Goal: Information Seeking & Learning: Compare options

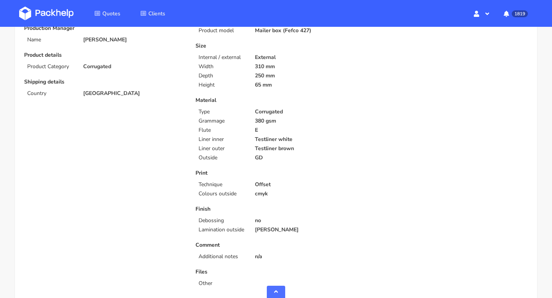
scroll to position [219, 0]
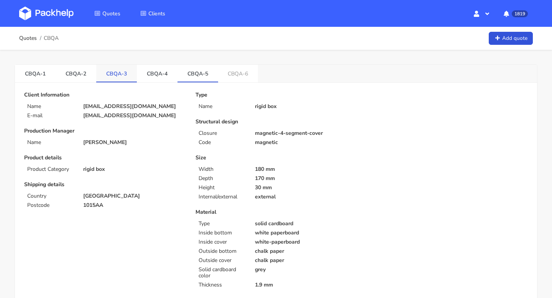
click at [103, 75] on link "CBQA-3" at bounding box center [116, 73] width 41 height 17
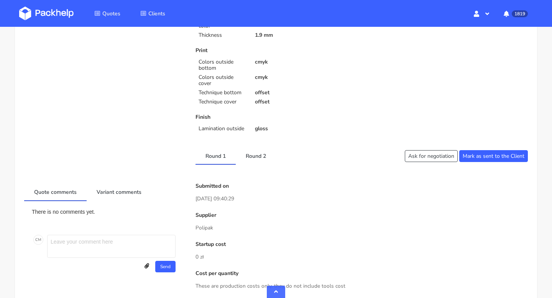
scroll to position [456, 0]
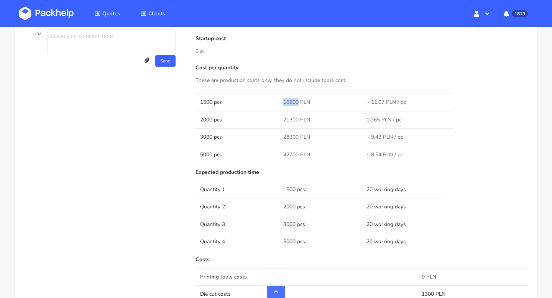
drag, startPoint x: 298, startPoint y: 102, endPoint x: 282, endPoint y: 102, distance: 16.1
click at [282, 102] on td "16600 PLN" at bounding box center [320, 102] width 83 height 17
copy span "16600"
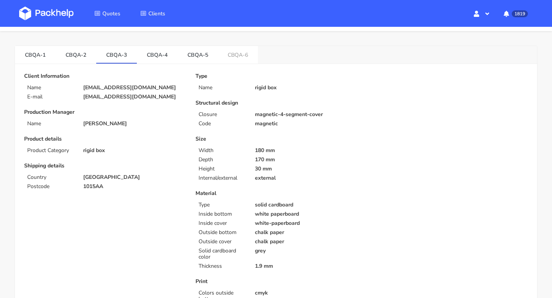
scroll to position [18, 0]
click at [80, 58] on link "CBQA-2" at bounding box center [76, 54] width 41 height 17
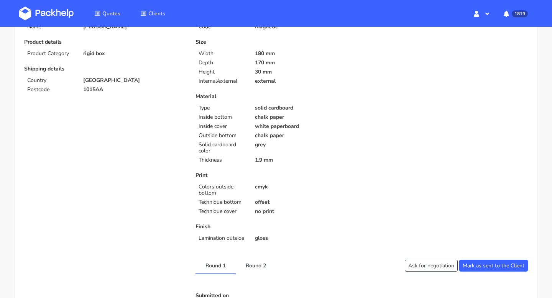
scroll to position [0, 0]
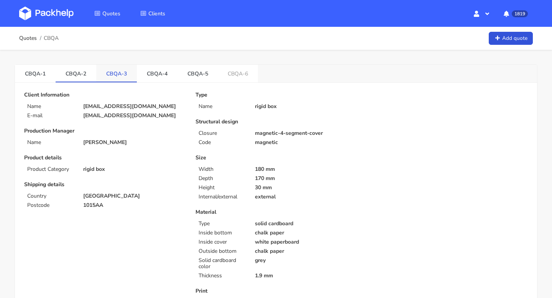
click at [111, 78] on link "CBQA-3" at bounding box center [116, 73] width 41 height 17
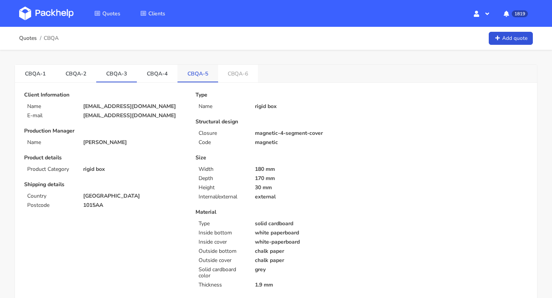
click at [188, 77] on link "CBQA-5" at bounding box center [198, 73] width 41 height 17
click at [125, 73] on link "CBQA-3" at bounding box center [116, 73] width 41 height 17
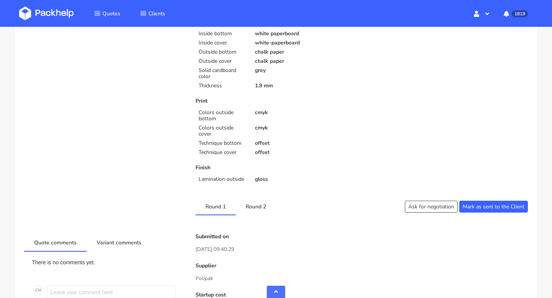
scroll to position [205, 0]
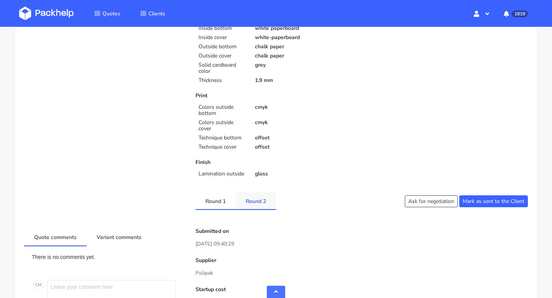
click at [257, 203] on link "Round 2" at bounding box center [256, 201] width 40 height 17
click at [117, 241] on link "Variant comments" at bounding box center [119, 237] width 65 height 17
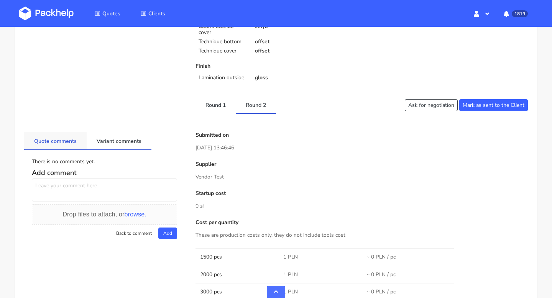
scroll to position [305, 0]
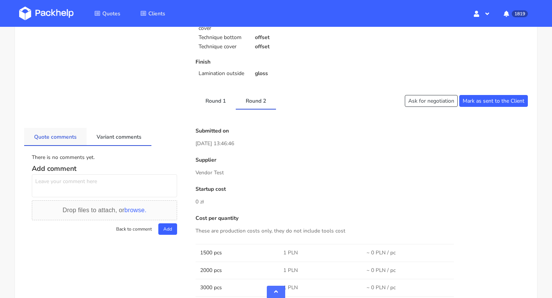
click at [61, 136] on link "Quote comments" at bounding box center [55, 136] width 63 height 17
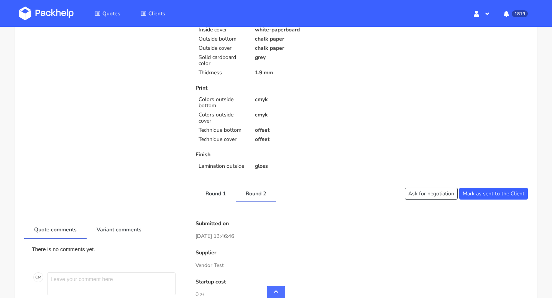
scroll to position [354, 0]
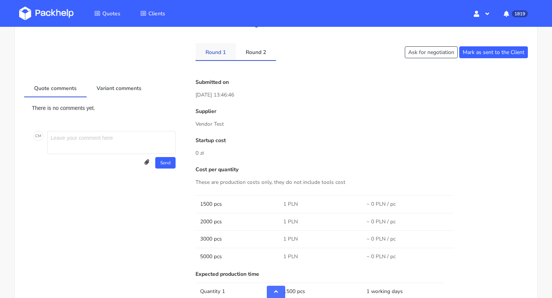
click at [214, 54] on link "Round 1" at bounding box center [216, 51] width 40 height 17
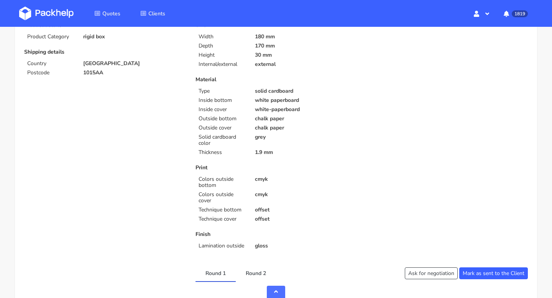
scroll to position [0, 0]
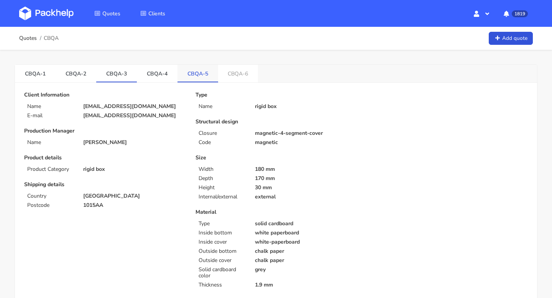
click at [203, 76] on link "CBQA-5" at bounding box center [198, 73] width 41 height 17
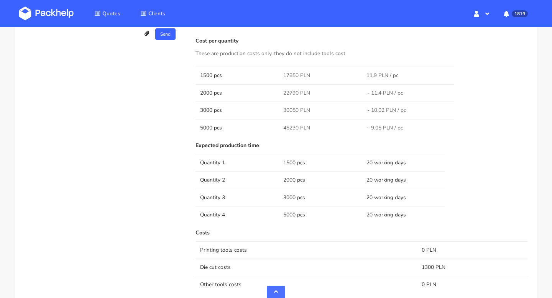
scroll to position [531, 0]
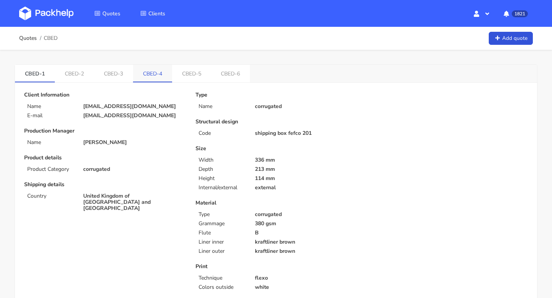
click at [163, 76] on link "CBED-4" at bounding box center [152, 73] width 39 height 17
drag, startPoint x: 247, startPoint y: 77, endPoint x: 138, endPoint y: 74, distance: 109.4
click at [138, 74] on ul "CBED-1 CBED-2 CBED-3 CBED-4 CBED-5 CBED-6" at bounding box center [133, 74] width 237 height 18
copy ul "CBED-4 CBED-5 CBED-6"
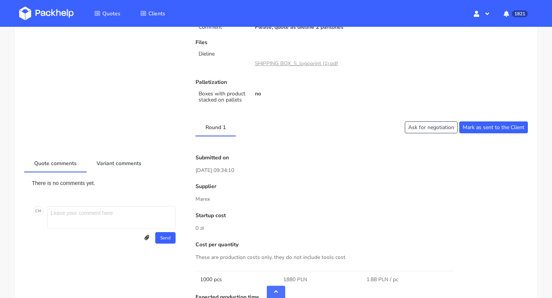
scroll to position [504, 0]
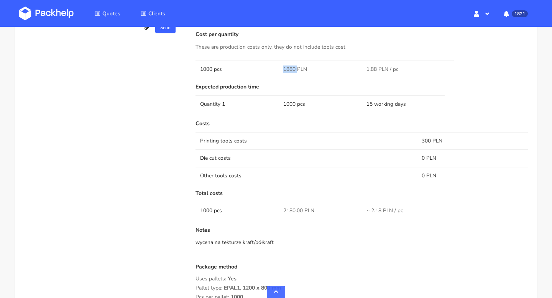
drag, startPoint x: 296, startPoint y: 68, endPoint x: 280, endPoint y: 68, distance: 16.1
click at [280, 68] on td "1880 PLN" at bounding box center [320, 69] width 83 height 17
copy span "1880"
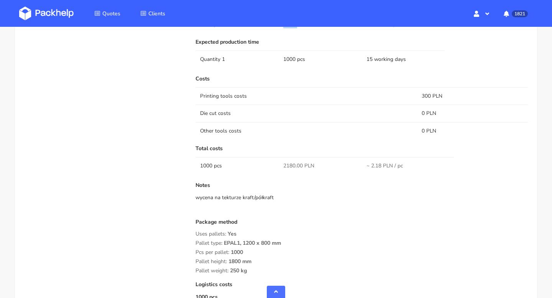
scroll to position [0, 0]
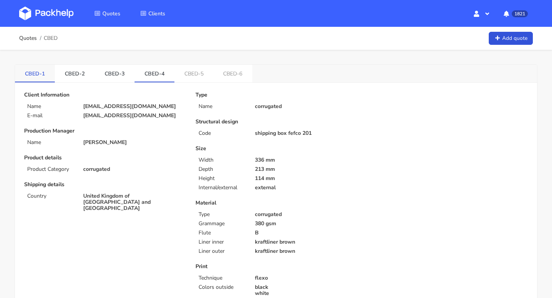
click at [31, 70] on link "CBED-1" at bounding box center [35, 73] width 40 height 17
click at [192, 76] on link "CBED-5" at bounding box center [194, 73] width 39 height 17
click at [152, 74] on link "CBED-4" at bounding box center [155, 73] width 40 height 17
click at [36, 73] on link "CBED-1" at bounding box center [35, 73] width 40 height 17
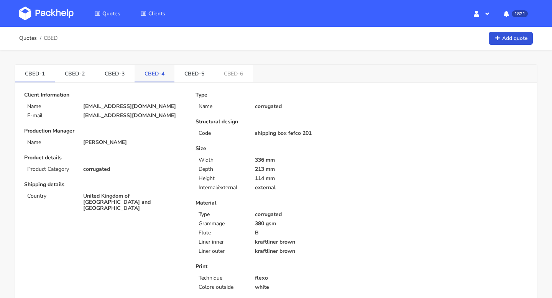
click at [150, 73] on link "CBED-4" at bounding box center [155, 73] width 40 height 17
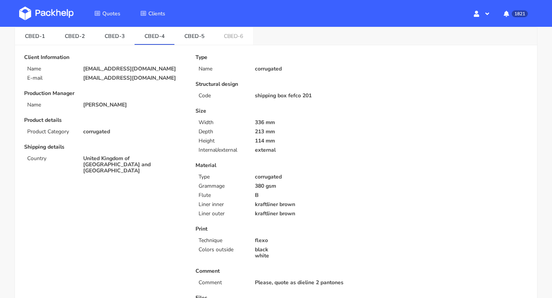
scroll to position [10, 0]
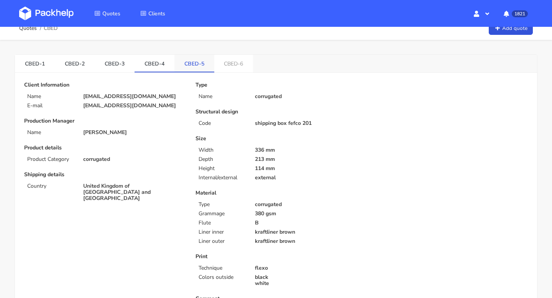
click at [186, 63] on link "CBED-5" at bounding box center [195, 63] width 40 height 17
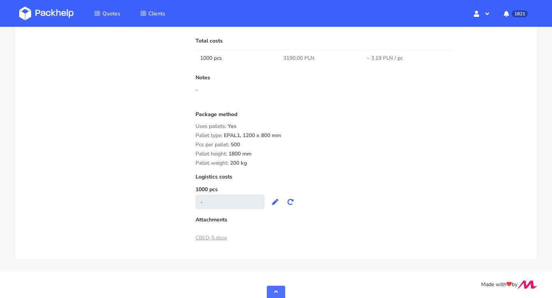
scroll to position [0, 0]
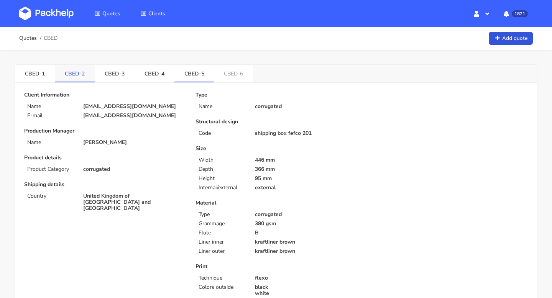
click at [70, 77] on link "CBED-2" at bounding box center [75, 73] width 40 height 17
click at [187, 73] on link "CBED-5" at bounding box center [195, 73] width 40 height 17
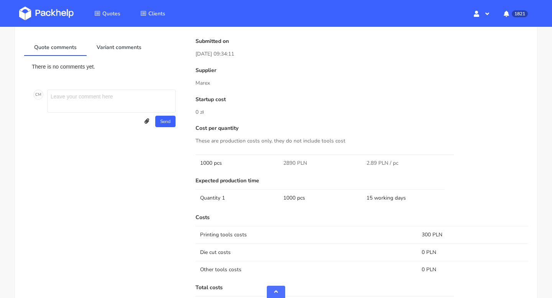
scroll to position [441, 0]
drag, startPoint x: 296, startPoint y: 166, endPoint x: 280, endPoint y: 166, distance: 15.7
click at [280, 166] on td "2890 PLN" at bounding box center [320, 164] width 83 height 17
copy span "2890"
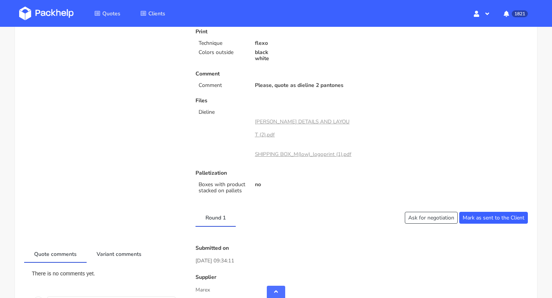
scroll to position [0, 0]
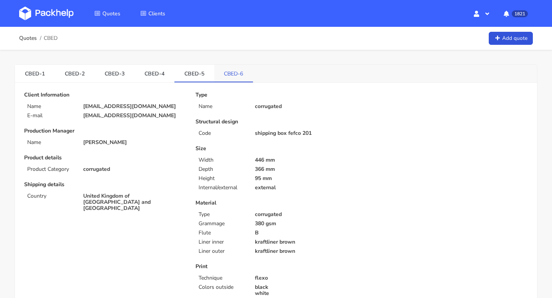
click at [231, 78] on link "CBED-6" at bounding box center [233, 73] width 39 height 17
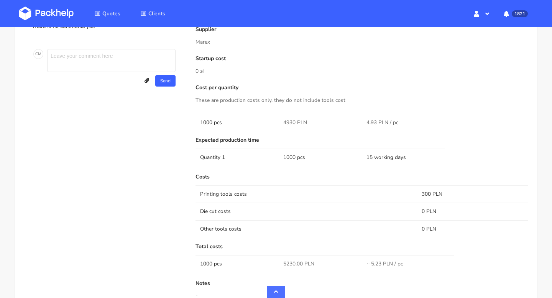
scroll to position [488, 0]
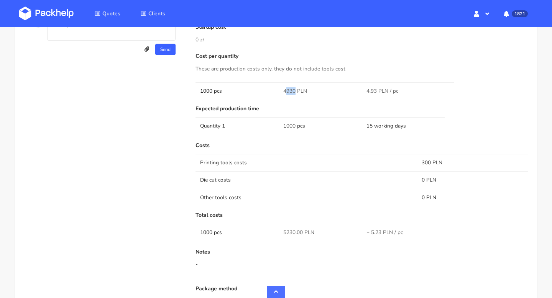
drag, startPoint x: 294, startPoint y: 90, endPoint x: 279, endPoint y: 90, distance: 14.6
click at [279, 90] on td "4930 PLN" at bounding box center [320, 90] width 83 height 17
copy span "4930"
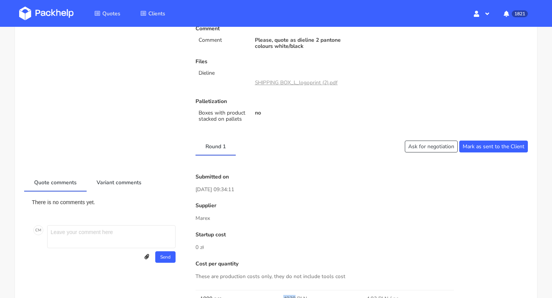
scroll to position [0, 0]
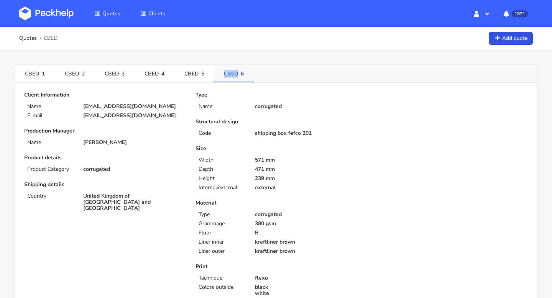
drag, startPoint x: 220, startPoint y: 76, endPoint x: 234, endPoint y: 76, distance: 14.2
click at [234, 76] on link "CBED-6" at bounding box center [234, 73] width 40 height 17
copy link "CBED"
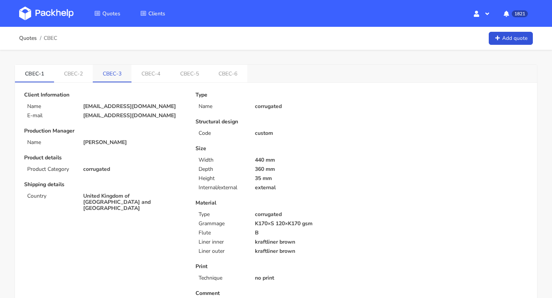
click at [113, 73] on link "CBEC-3" at bounding box center [112, 73] width 39 height 17
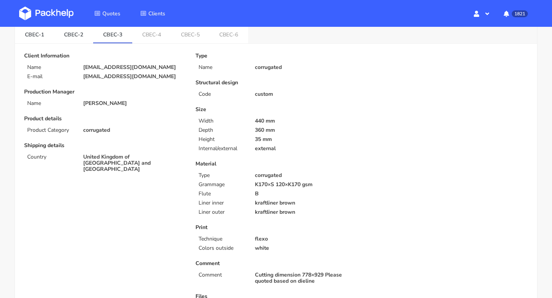
scroll to position [34, 0]
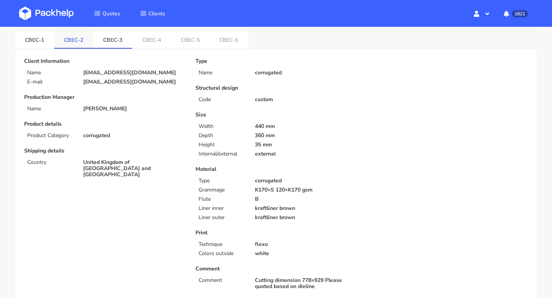
click at [66, 39] on link "CBEC-2" at bounding box center [73, 39] width 39 height 17
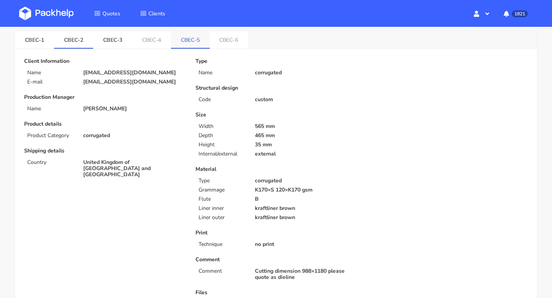
click at [181, 45] on link "CBEC-5" at bounding box center [190, 39] width 39 height 17
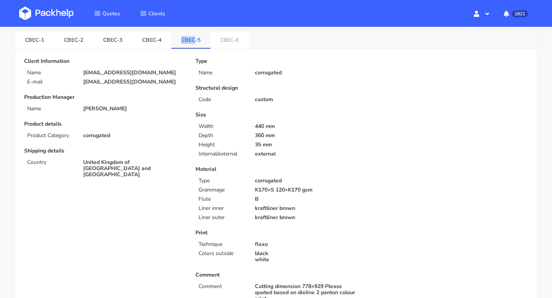
drag, startPoint x: 176, startPoint y: 41, endPoint x: 195, endPoint y: 41, distance: 18.4
click at [195, 41] on link "CBEC-5" at bounding box center [190, 39] width 39 height 17
copy link "CBEC"
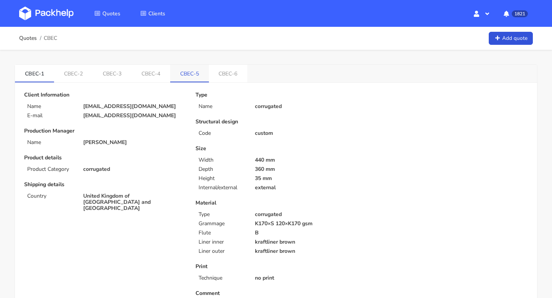
click at [190, 74] on link "CBEC-5" at bounding box center [189, 73] width 39 height 17
drag, startPoint x: 178, startPoint y: 75, endPoint x: 193, endPoint y: 75, distance: 14.6
click at [193, 75] on link "CBEC-5" at bounding box center [190, 73] width 39 height 17
copy link "CBEC"
click at [207, 79] on link "CBEC-5" at bounding box center [190, 73] width 39 height 17
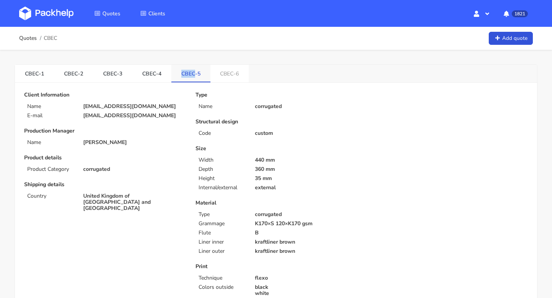
drag, startPoint x: 179, startPoint y: 75, endPoint x: 194, endPoint y: 75, distance: 15.3
click at [194, 75] on link "CBEC-5" at bounding box center [190, 73] width 39 height 17
copy link "CBEC"
click at [109, 117] on p "[EMAIL_ADDRESS][DOMAIN_NAME]" at bounding box center [134, 116] width 102 height 6
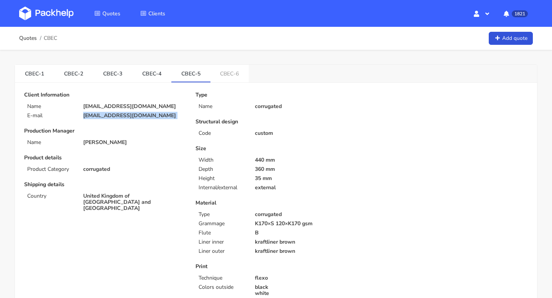
click at [109, 117] on p "[EMAIL_ADDRESS][DOMAIN_NAME]" at bounding box center [134, 116] width 102 height 6
copy div "[EMAIL_ADDRESS][DOMAIN_NAME]"
click at [29, 70] on link "CBEC-1" at bounding box center [34, 73] width 39 height 17
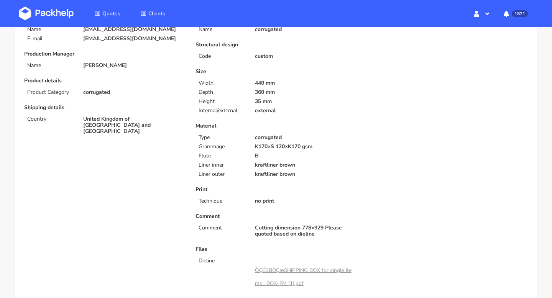
scroll to position [14, 0]
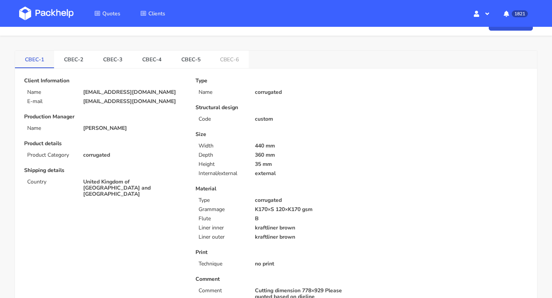
click at [52, 56] on link "CBEC-1" at bounding box center [34, 59] width 39 height 17
click at [66, 56] on link "CBEC-2" at bounding box center [73, 59] width 39 height 17
click at [106, 63] on link "CBEC-3" at bounding box center [112, 59] width 39 height 17
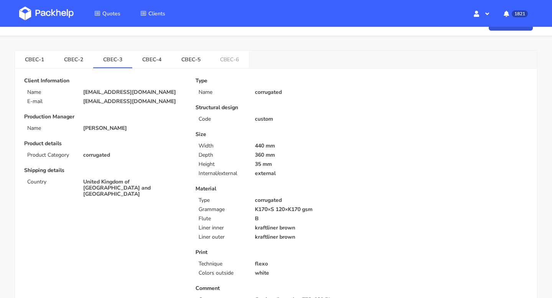
click at [146, 65] on link "CBEC-4" at bounding box center [151, 59] width 39 height 17
click at [187, 56] on link "CBEC-5" at bounding box center [190, 59] width 39 height 17
click at [229, 62] on link "CBEC-6" at bounding box center [230, 59] width 39 height 17
click at [196, 57] on link "CBEC-5" at bounding box center [190, 59] width 39 height 17
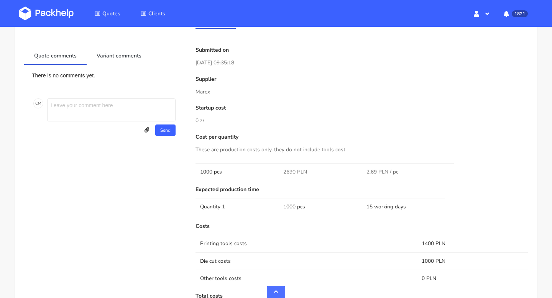
scroll to position [457, 0]
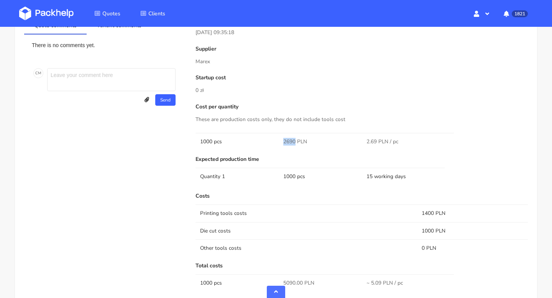
drag, startPoint x: 293, startPoint y: 142, endPoint x: 280, endPoint y: 142, distance: 13.8
click at [280, 142] on td "2690 PLN" at bounding box center [320, 141] width 83 height 17
copy span "2690"
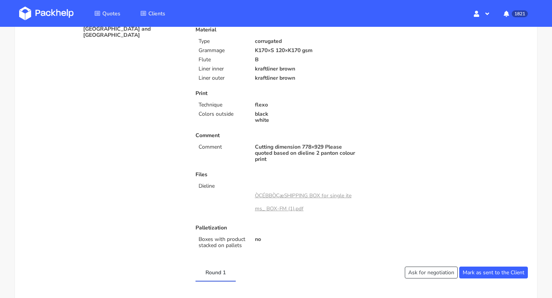
scroll to position [0, 0]
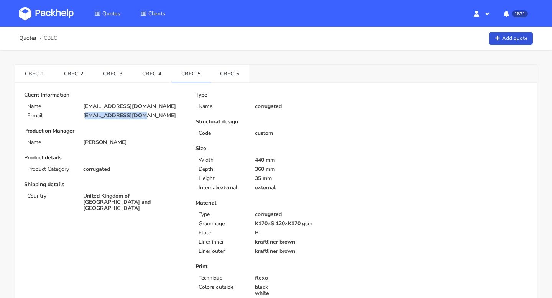
drag, startPoint x: 135, startPoint y: 116, endPoint x: 83, endPoint y: 116, distance: 51.8
click at [83, 116] on p "kirstie@issey.co.uk" at bounding box center [134, 116] width 102 height 6
copy p "kirstie@issey.co.uk"
click at [27, 79] on link "CBEC-1" at bounding box center [34, 73] width 39 height 17
click at [192, 74] on link "CBEC-5" at bounding box center [190, 73] width 39 height 17
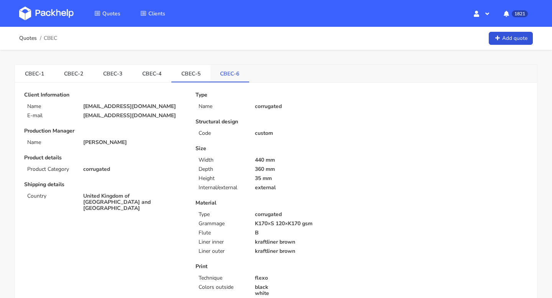
click at [228, 74] on link "CBEC-6" at bounding box center [230, 73] width 39 height 17
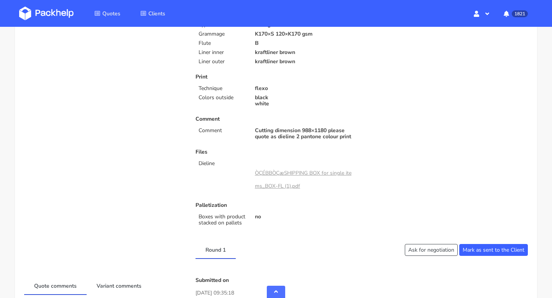
scroll to position [38, 0]
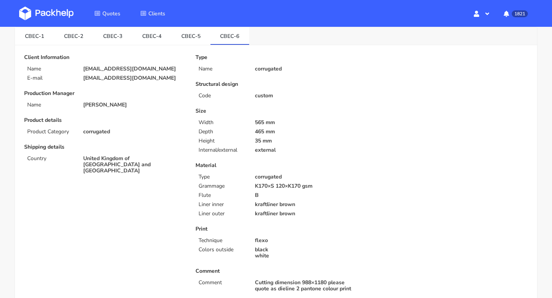
click at [68, 31] on link "CBEC-2" at bounding box center [73, 35] width 39 height 17
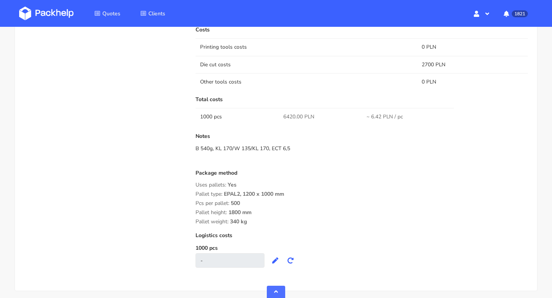
scroll to position [627, 0]
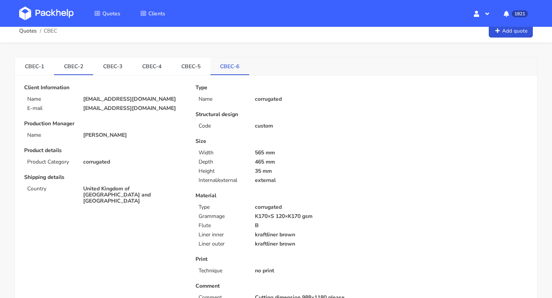
click at [233, 61] on link "CBEC-6" at bounding box center [230, 66] width 39 height 17
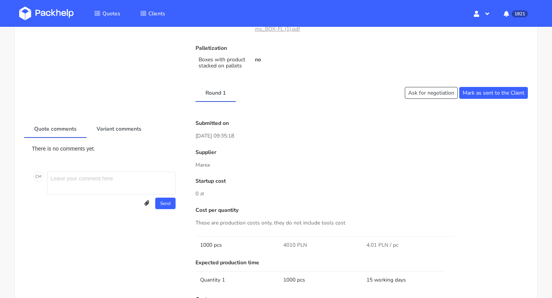
scroll to position [0, 0]
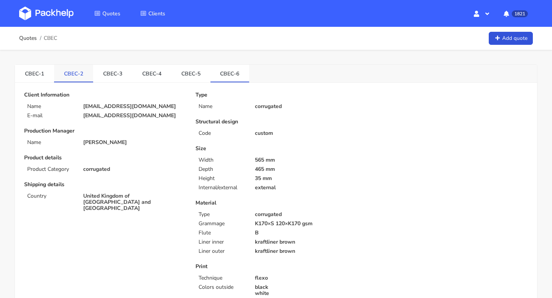
click at [71, 69] on link "CBEC-2" at bounding box center [73, 73] width 39 height 17
click at [229, 76] on link "CBEC-6" at bounding box center [230, 73] width 39 height 17
click at [29, 80] on link "CBEC-1" at bounding box center [34, 73] width 39 height 17
click at [184, 65] on link "CBEC-5" at bounding box center [190, 73] width 39 height 17
click at [224, 77] on link "CBEC-6" at bounding box center [230, 73] width 39 height 17
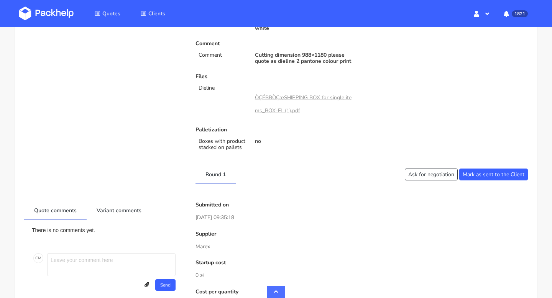
scroll to position [495, 0]
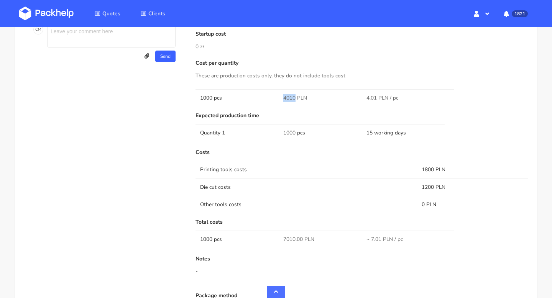
drag, startPoint x: 295, startPoint y: 96, endPoint x: 278, endPoint y: 96, distance: 16.5
click at [278, 96] on tr "1000 pcs 4010 PLN 4.01 PLN / pc" at bounding box center [362, 97] width 333 height 17
copy tr "4010"
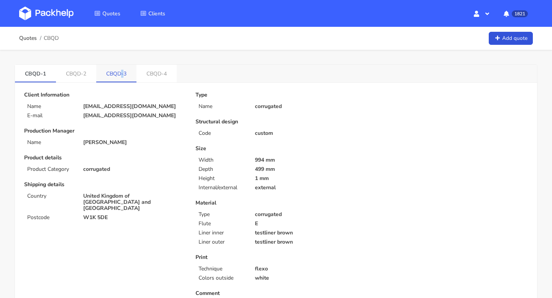
click at [122, 73] on link "CBQD-3" at bounding box center [116, 73] width 40 height 17
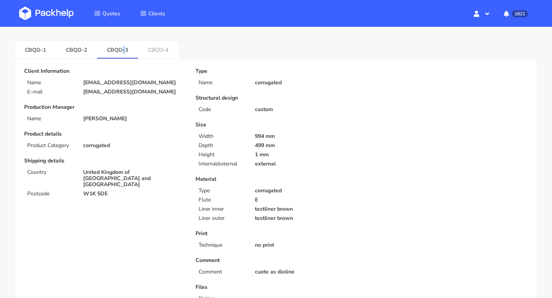
scroll to position [1, 0]
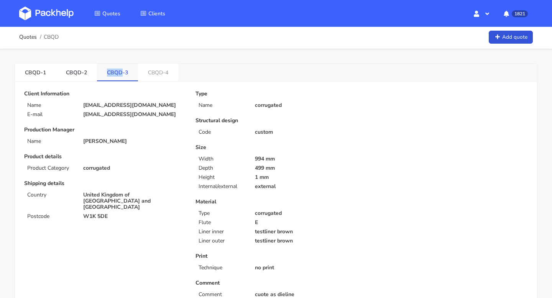
drag, startPoint x: 102, startPoint y: 72, endPoint x: 120, endPoint y: 73, distance: 18.5
click at [120, 73] on link "CBQD-3" at bounding box center [117, 72] width 41 height 17
copy link "CBQD"
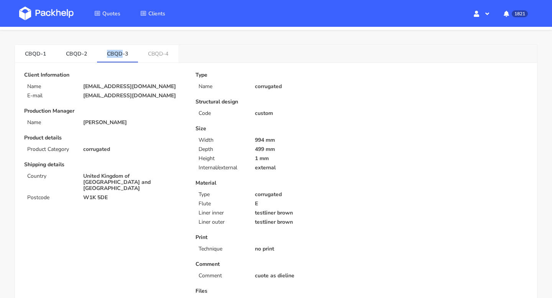
scroll to position [0, 0]
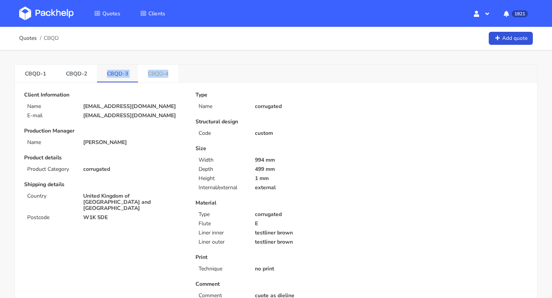
copy ul "CBQD-3 CBQD-4"
drag, startPoint x: 171, startPoint y: 76, endPoint x: 101, endPoint y: 76, distance: 70.2
click at [101, 76] on ul "CBQD-1 CBQD-2 CBQD-3 CBQD-4" at bounding box center [96, 74] width 163 height 18
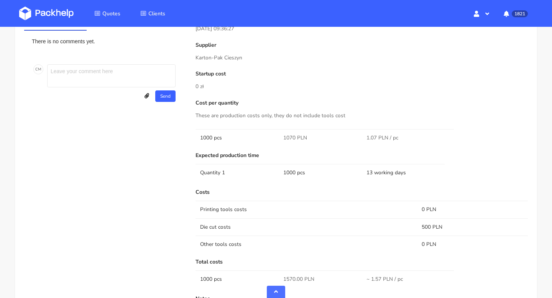
scroll to position [389, 0]
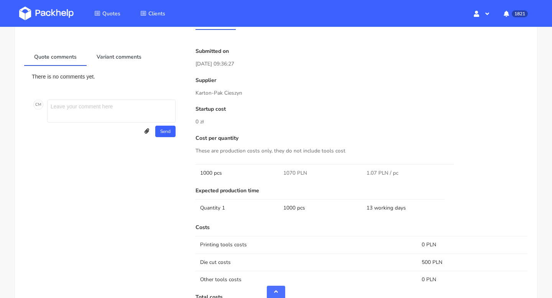
click at [114, 45] on div "Client Information Name [EMAIL_ADDRESS][DOMAIN_NAME] E-mail [EMAIL_ADDRESS][DOM…" at bounding box center [276, 93] width 504 height 780
click at [114, 64] on link "Variant comments" at bounding box center [119, 56] width 65 height 17
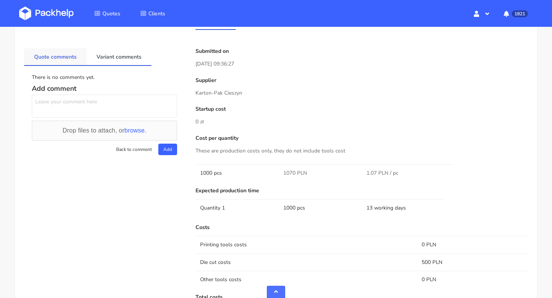
click at [59, 58] on link "Quote comments" at bounding box center [55, 56] width 63 height 17
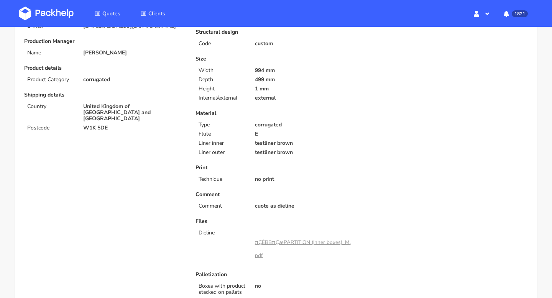
scroll to position [72, 0]
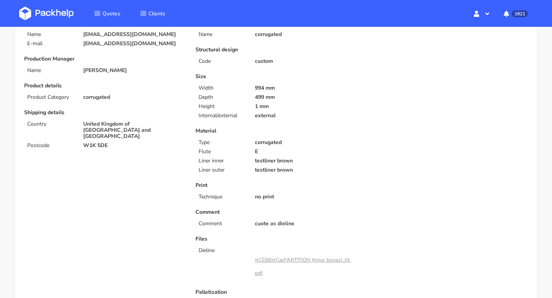
click at [300, 261] on link "πÇÉBBπÇæPARTITION (Inner boxes)_M.pdf" at bounding box center [303, 267] width 96 height 20
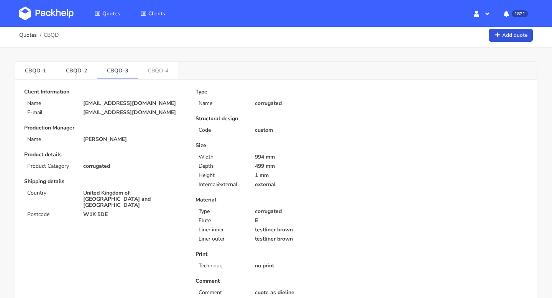
scroll to position [0, 0]
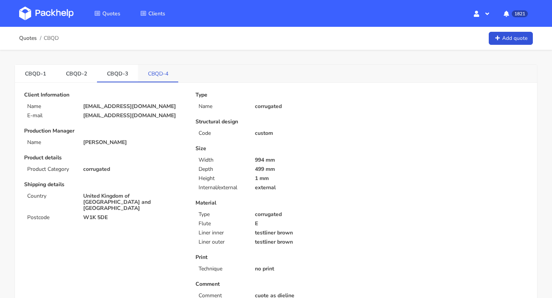
click at [155, 73] on link "CBQD-4" at bounding box center [158, 73] width 40 height 17
click at [112, 76] on link "CBQD-3" at bounding box center [117, 73] width 41 height 17
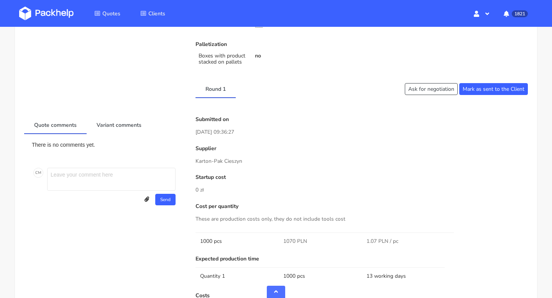
scroll to position [462, 0]
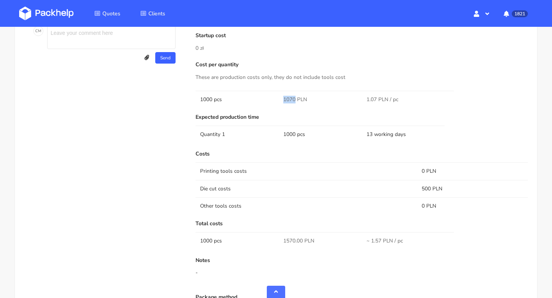
drag, startPoint x: 294, startPoint y: 99, endPoint x: 273, endPoint y: 99, distance: 21.1
click at [273, 99] on tr "1000 pcs 1070 PLN 1.07 PLN / pc" at bounding box center [362, 99] width 333 height 17
copy tr "1070"
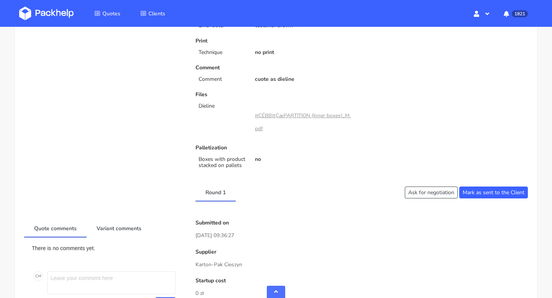
scroll to position [325, 0]
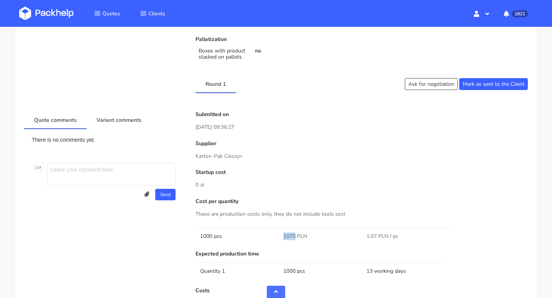
drag, startPoint x: 246, startPoint y: 157, endPoint x: 203, endPoint y: 157, distance: 43.0
click at [203, 157] on p "Karton-Pak Cieszyn" at bounding box center [362, 156] width 333 height 8
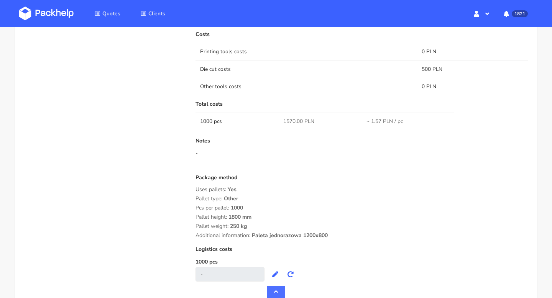
scroll to position [582, 0]
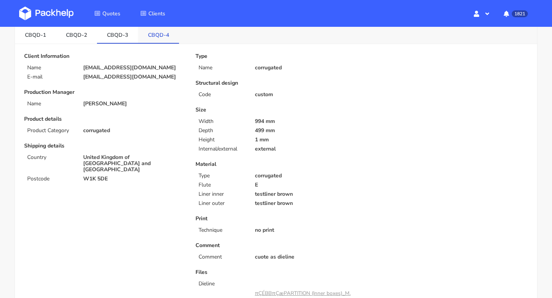
click at [160, 36] on link "CBQD-4" at bounding box center [158, 34] width 41 height 17
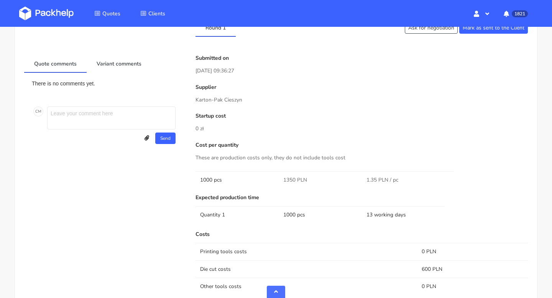
scroll to position [385, 0]
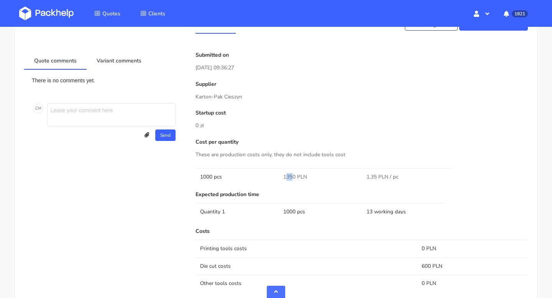
drag, startPoint x: 293, startPoint y: 176, endPoint x: 285, endPoint y: 176, distance: 8.1
click at [285, 176] on span "1350 PLN" at bounding box center [296, 177] width 24 height 8
drag, startPoint x: 295, startPoint y: 178, endPoint x: 278, endPoint y: 178, distance: 16.9
click at [278, 178] on tr "1000 pcs 1350 PLN 1.35 PLN / pc" at bounding box center [362, 176] width 333 height 17
copy tr "1350"
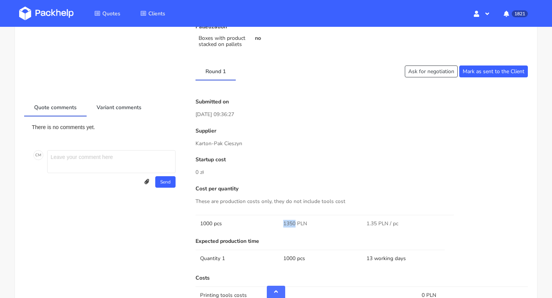
scroll to position [280, 0]
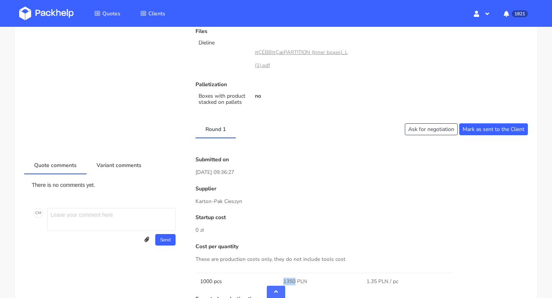
click at [279, 54] on link "πÇÉBBπÇæPARTITION (Inner boxes)_L (1).pdf" at bounding box center [301, 59] width 93 height 20
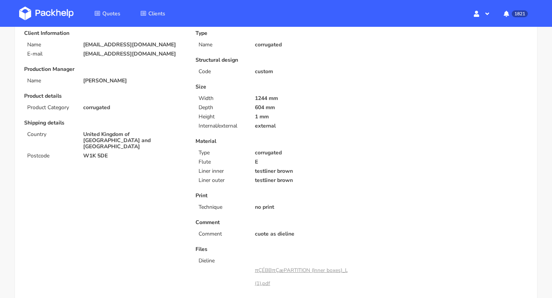
scroll to position [0, 0]
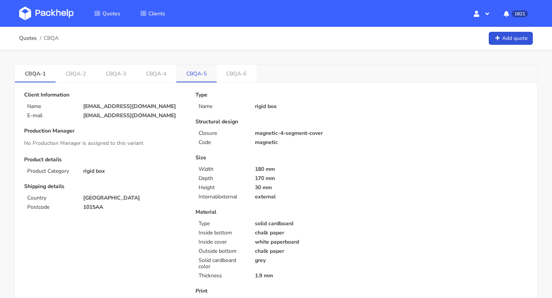
click at [201, 74] on link "CBQA-5" at bounding box center [196, 73] width 40 height 17
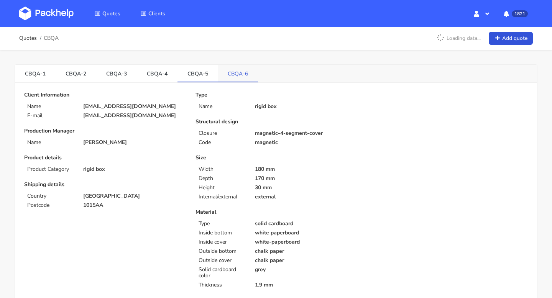
click at [241, 74] on link "CBQA-6" at bounding box center [238, 73] width 40 height 17
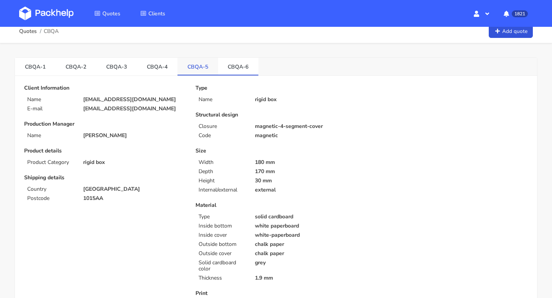
click at [201, 69] on link "CBQA-5" at bounding box center [198, 66] width 41 height 17
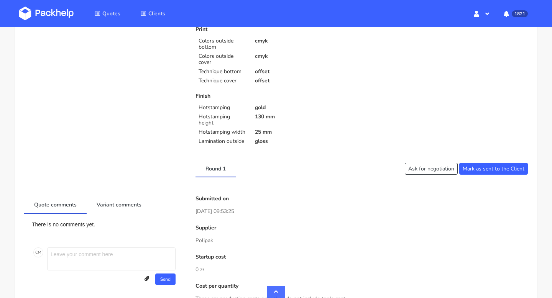
scroll to position [0, 0]
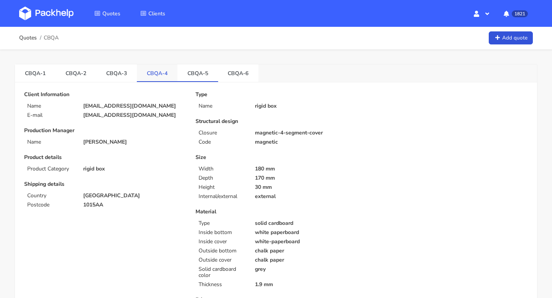
click at [150, 70] on link "CBQA-4" at bounding box center [157, 72] width 41 height 17
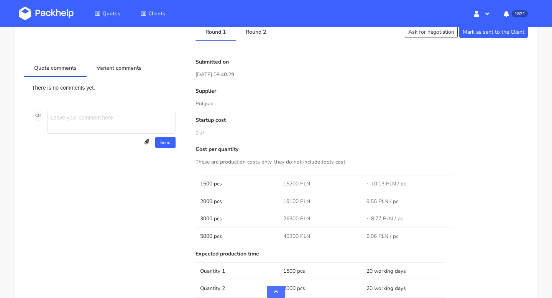
scroll to position [323, 0]
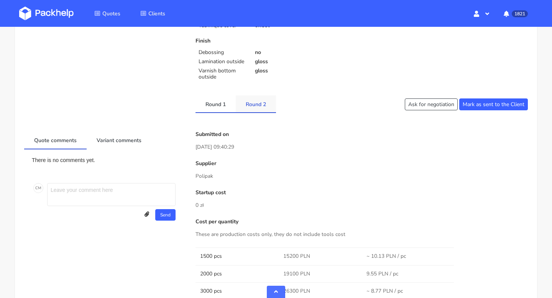
click at [258, 103] on link "Round 2" at bounding box center [256, 104] width 40 height 17
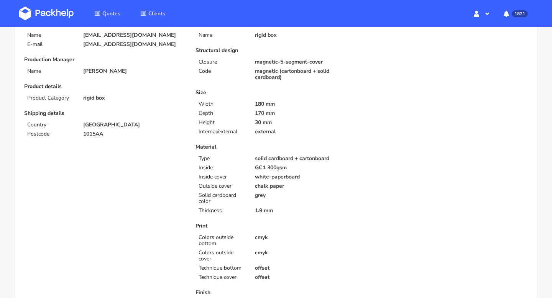
scroll to position [0, 0]
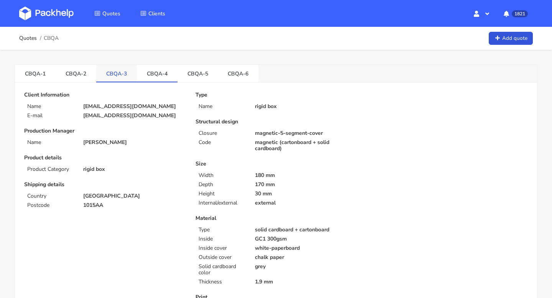
click at [115, 71] on link "CBQA-3" at bounding box center [116, 73] width 41 height 17
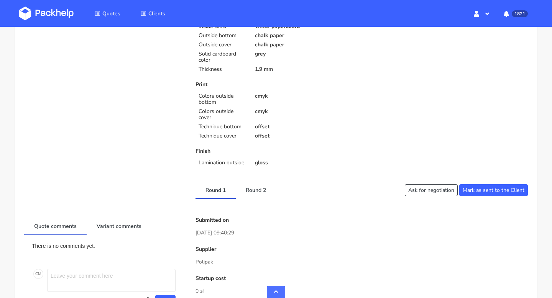
scroll to position [291, 0]
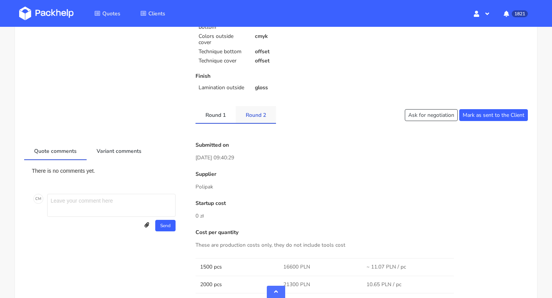
click at [258, 116] on link "Round 2" at bounding box center [256, 114] width 40 height 17
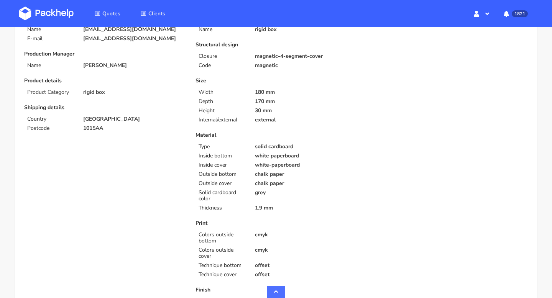
scroll to position [0, 0]
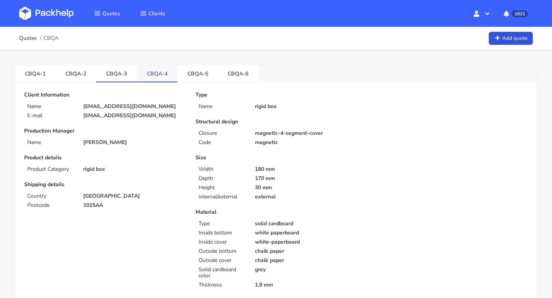
click at [160, 79] on link "CBQA-4" at bounding box center [157, 73] width 41 height 17
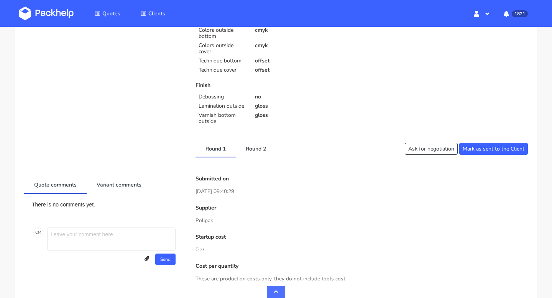
scroll to position [300, 0]
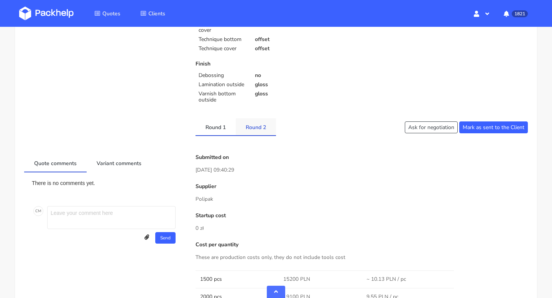
click at [258, 127] on link "Round 2" at bounding box center [256, 127] width 40 height 17
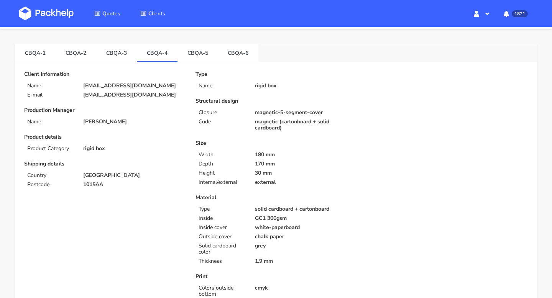
scroll to position [0, 0]
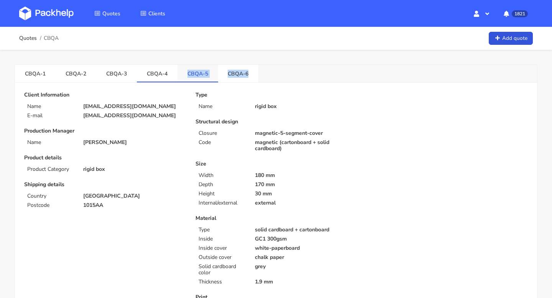
drag, startPoint x: 252, startPoint y: 74, endPoint x: 186, endPoint y: 74, distance: 66.8
click at [186, 74] on ul "CBQA-1 CBQA-2 CBQA-3 CBQA-4 CBQA-5 CBQA-6" at bounding box center [137, 74] width 244 height 18
copy ul "CBQA-5 CBQA-6"
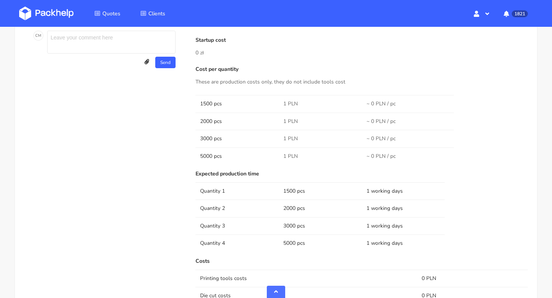
scroll to position [624, 0]
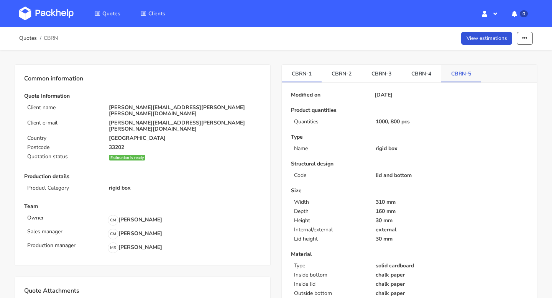
click at [460, 76] on link "CBRN-5" at bounding box center [462, 73] width 40 height 17
drag, startPoint x: 452, startPoint y: 74, endPoint x: 463, endPoint y: 74, distance: 11.9
click at [463, 74] on link "CBRN-5" at bounding box center [462, 73] width 40 height 17
copy link "CBRN"
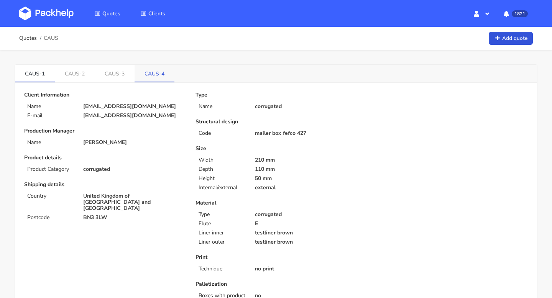
click at [158, 76] on link "CAUS-4" at bounding box center [155, 73] width 40 height 17
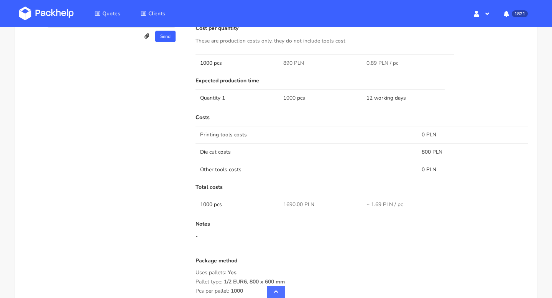
scroll to position [457, 0]
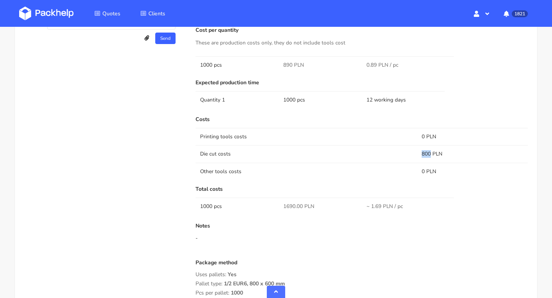
drag, startPoint x: 431, startPoint y: 153, endPoint x: 420, endPoint y: 153, distance: 11.1
click at [420, 153] on td "800 PLN" at bounding box center [472, 153] width 111 height 17
copy td "800"
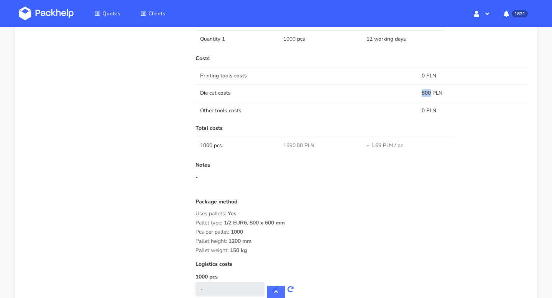
scroll to position [531, 0]
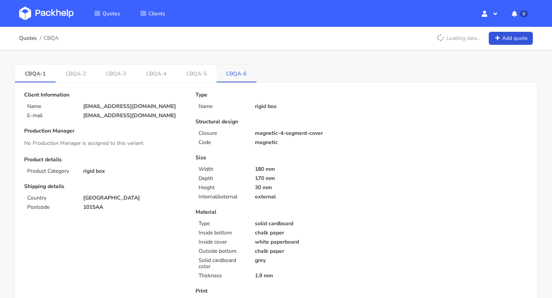
click at [224, 73] on link "CBQA-6" at bounding box center [237, 73] width 40 height 17
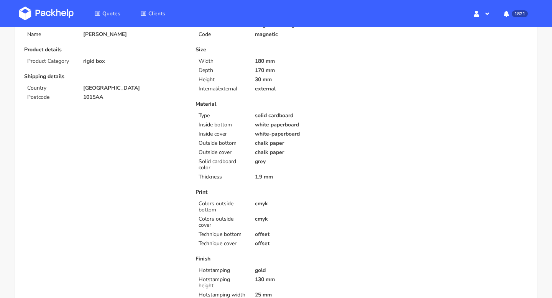
scroll to position [260, 0]
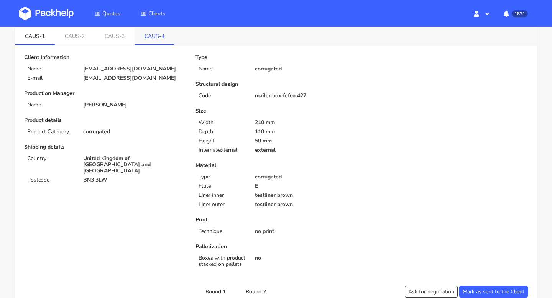
click at [153, 38] on link "CAUS-4" at bounding box center [155, 35] width 40 height 17
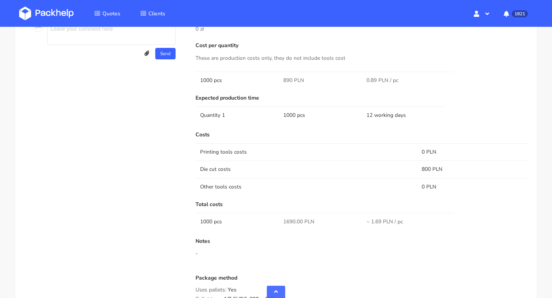
scroll to position [527, 0]
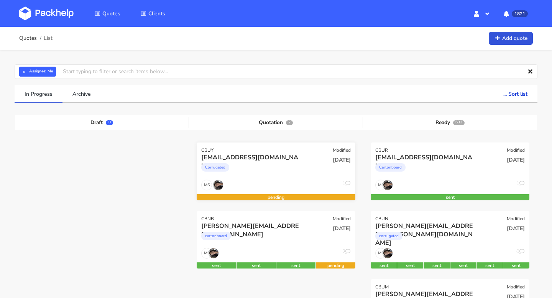
click at [260, 157] on div "[EMAIL_ADDRESS][DOMAIN_NAME]" at bounding box center [252, 157] width 102 height 8
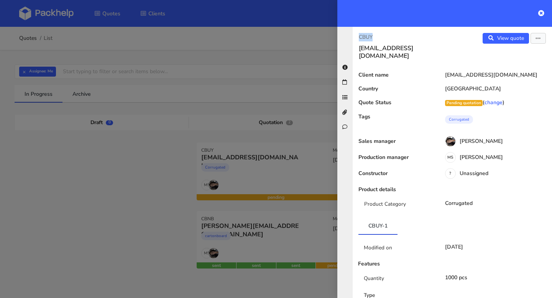
drag, startPoint x: 380, startPoint y: 34, endPoint x: 348, endPoint y: 34, distance: 32.6
click at [348, 34] on div "CBUY info@anix-shop.com View quote Edit quote Client name info@anix-shop.com Co…" at bounding box center [445, 163] width 215 height 272
copy p "CBUY"
click at [284, 206] on div at bounding box center [276, 149] width 552 height 298
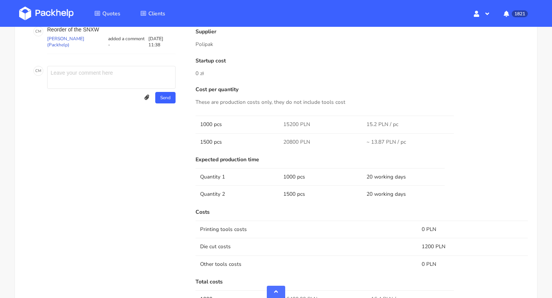
scroll to position [706, 0]
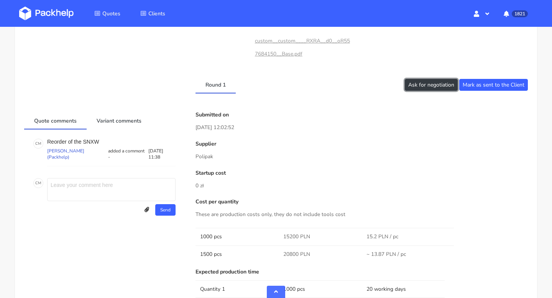
click at [443, 86] on button "Ask for negotiation" at bounding box center [431, 85] width 53 height 12
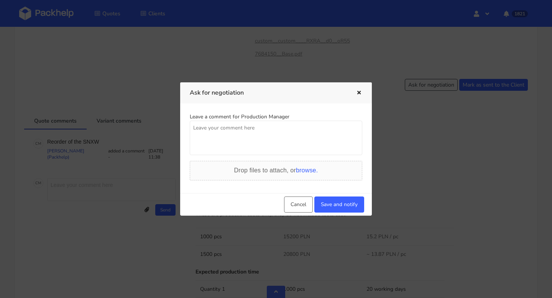
click at [316, 129] on textarea at bounding box center [276, 138] width 173 height 35
type textarea "Is it possible to have 4 pln less per unit? could you please renegociate the pr…"
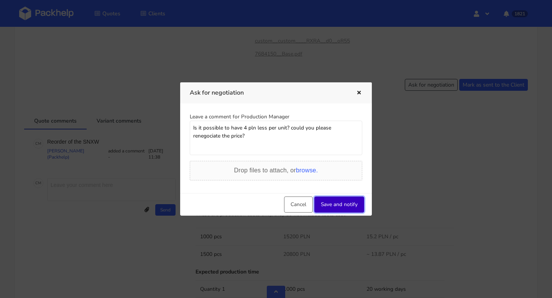
click at [338, 205] on button "Save and notify" at bounding box center [340, 205] width 50 height 16
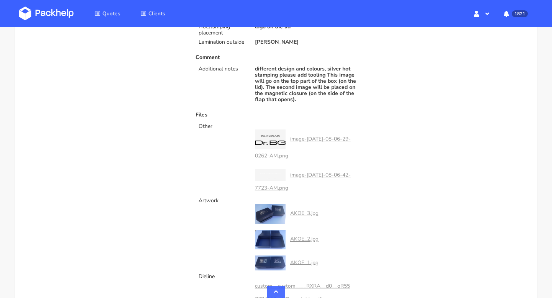
scroll to position [376, 0]
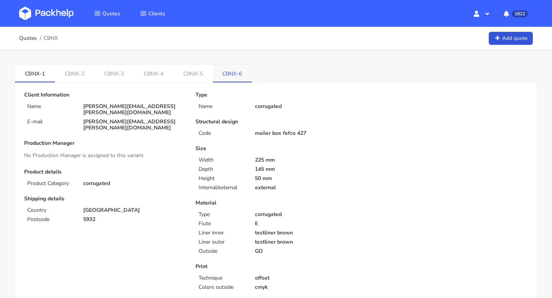
click at [234, 77] on link "CBNX-6" at bounding box center [233, 73] width 40 height 17
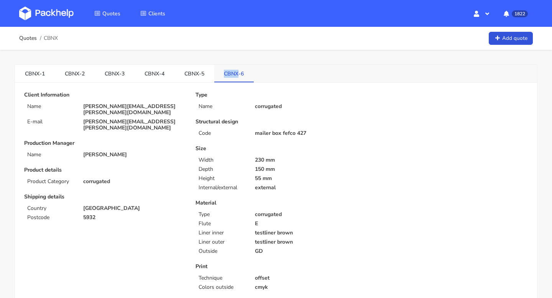
drag, startPoint x: 222, startPoint y: 76, endPoint x: 239, endPoint y: 76, distance: 16.9
click at [239, 76] on link "CBNX-6" at bounding box center [234, 73] width 40 height 17
copy link "CBNX"
click at [25, 36] on link "Quotes" at bounding box center [28, 38] width 18 height 6
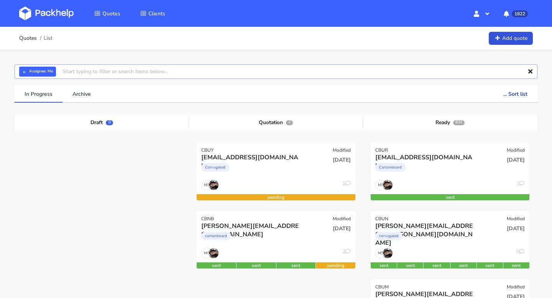
click at [229, 69] on input "text" at bounding box center [276, 71] width 523 height 15
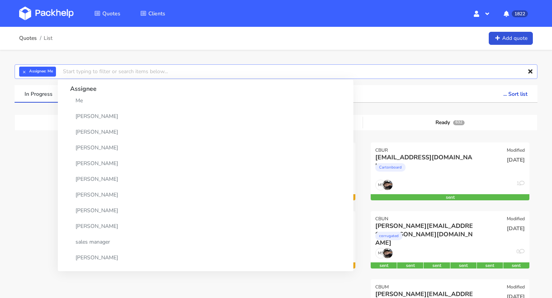
paste input "CBNX"
type input "CBNX"
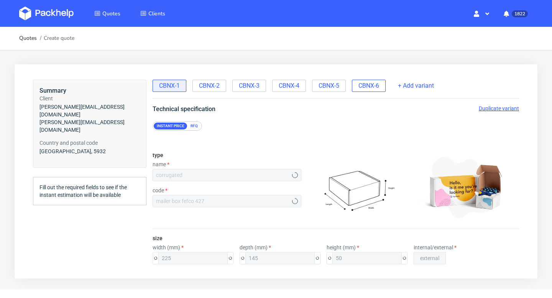
click at [371, 87] on span "CBNX-6" at bounding box center [369, 86] width 21 height 8
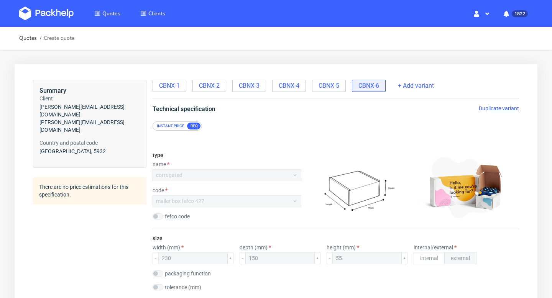
click at [494, 109] on span "Duplicate variant" at bounding box center [499, 109] width 40 height 6
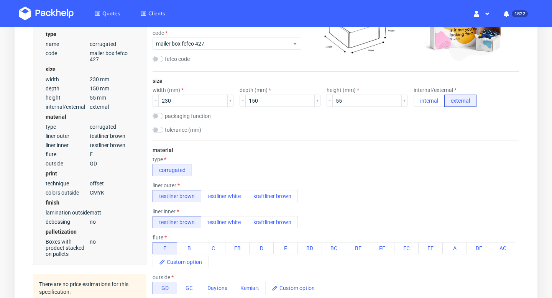
scroll to position [176, 0]
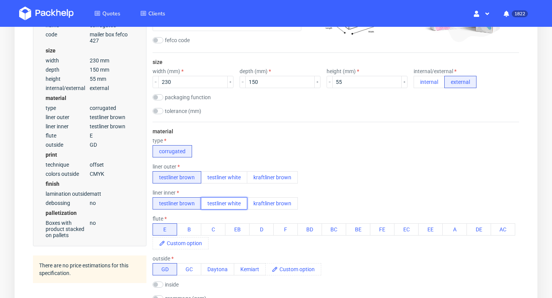
click at [227, 200] on button "testliner white" at bounding box center [224, 204] width 46 height 12
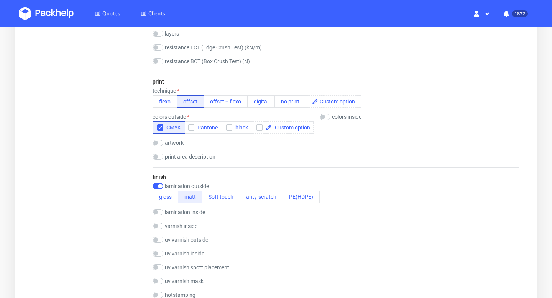
scroll to position [470, 0]
click at [160, 187] on input "checkbox" at bounding box center [158, 186] width 11 height 6
checkbox input "false"
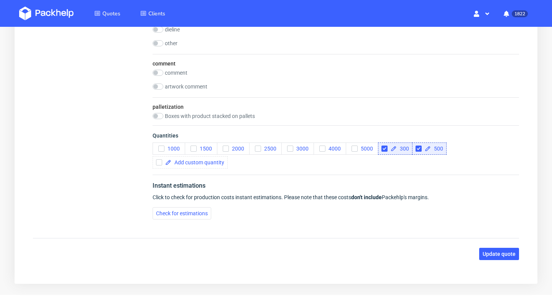
scroll to position [977, 0]
click at [382, 146] on input "checkbox" at bounding box center [385, 148] width 6 height 6
checkbox input "true"
checkbox input "false"
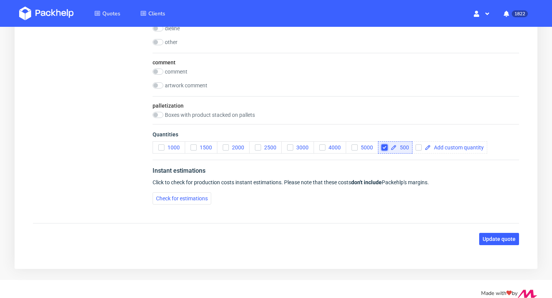
click at [384, 146] on input "checkbox" at bounding box center [385, 148] width 6 height 6
checkbox input "false"
click at [227, 147] on use "button" at bounding box center [225, 148] width 3 height 3
click at [195, 199] on span "Check for estimations" at bounding box center [182, 198] width 52 height 5
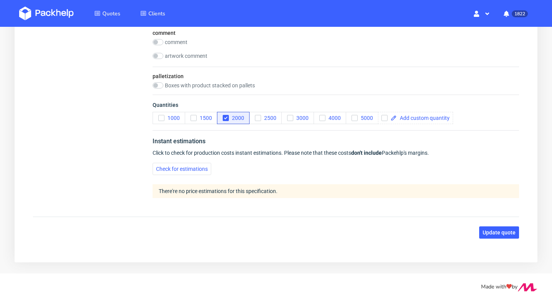
scroll to position [1009, 0]
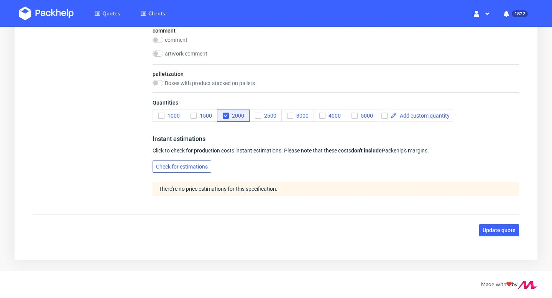
click at [189, 168] on span "Check for estimations" at bounding box center [182, 166] width 52 height 5
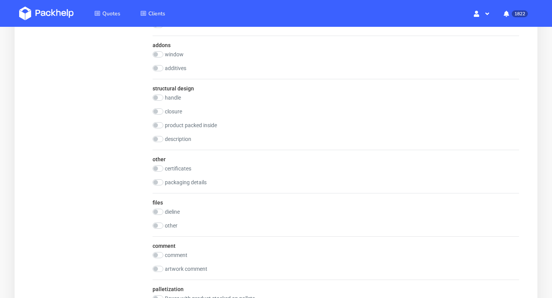
scroll to position [995, 0]
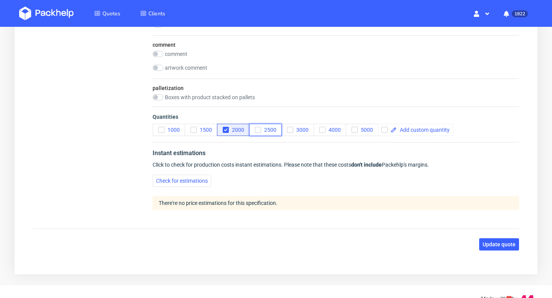
click at [259, 130] on use "button" at bounding box center [257, 130] width 3 height 3
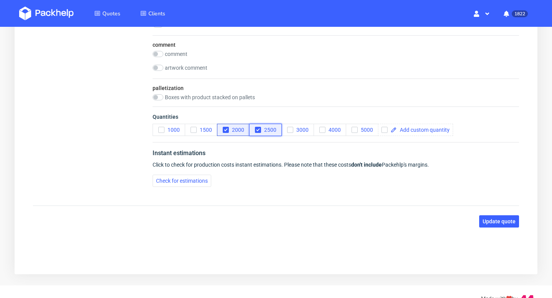
scroll to position [986, 0]
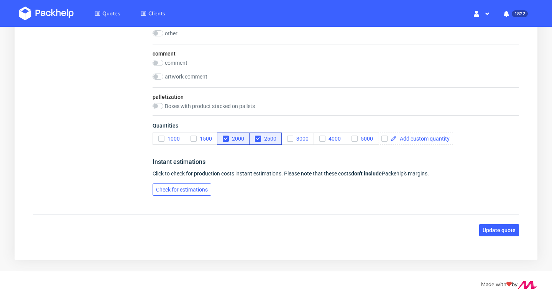
click at [198, 189] on span "Check for estimations" at bounding box center [182, 189] width 52 height 5
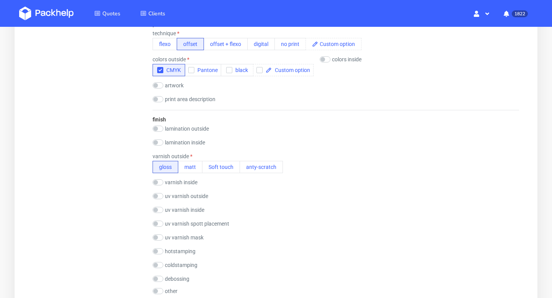
scroll to position [0, 0]
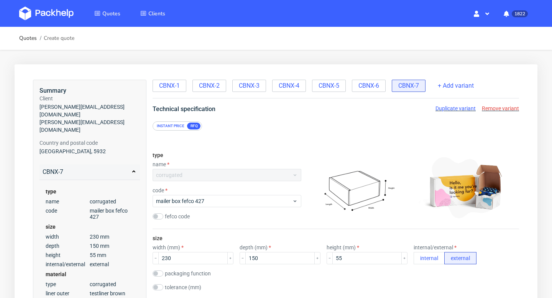
click at [165, 126] on div "Instant price" at bounding box center [171, 126] width 34 height 7
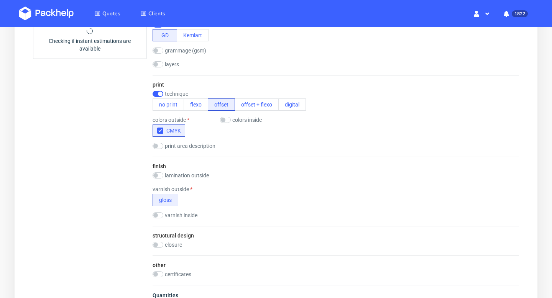
scroll to position [472, 0]
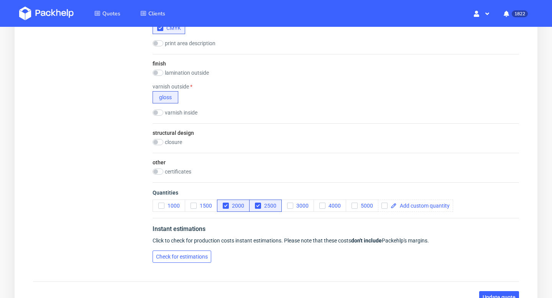
click at [200, 251] on button "Check for estimations" at bounding box center [182, 257] width 59 height 12
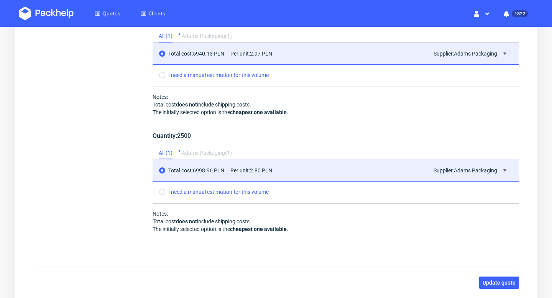
scroll to position [791, 0]
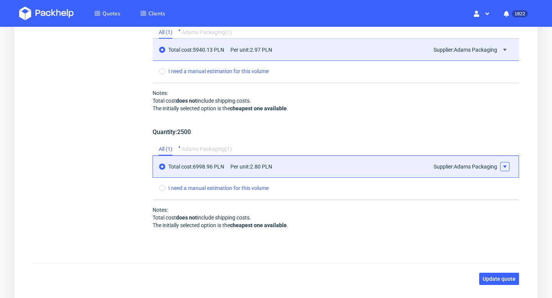
click at [505, 168] on use at bounding box center [505, 167] width 3 height 2
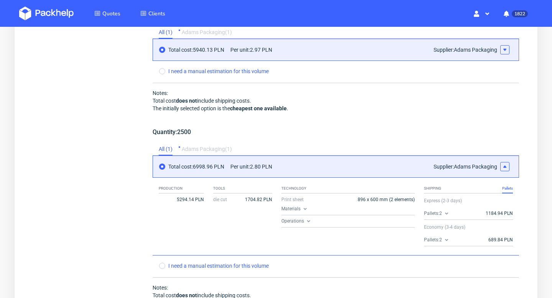
click at [504, 48] on icon at bounding box center [505, 50] width 6 height 6
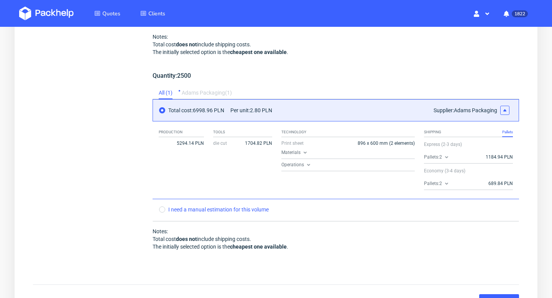
scroll to position [996, 0]
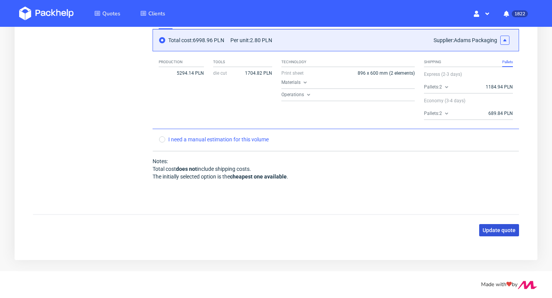
click at [501, 229] on span "Update quote" at bounding box center [499, 230] width 33 height 5
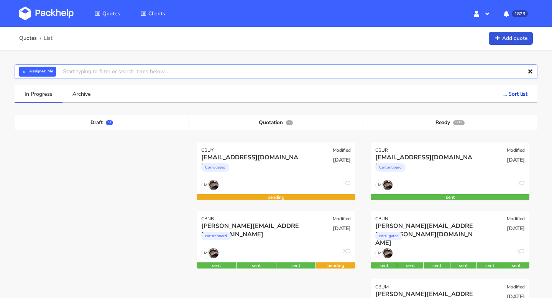
click at [170, 73] on input "text" at bounding box center [276, 71] width 523 height 15
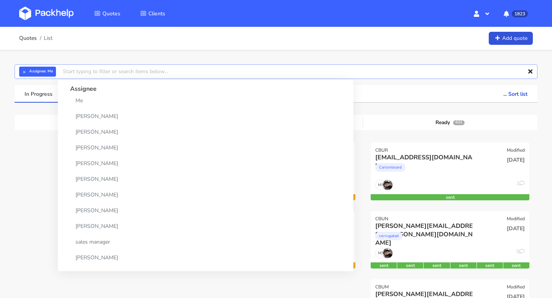
paste input "CBNX-4"
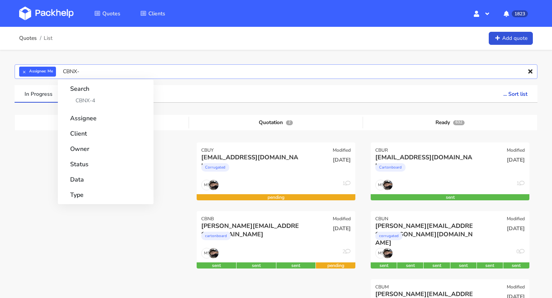
type input "CBNX"
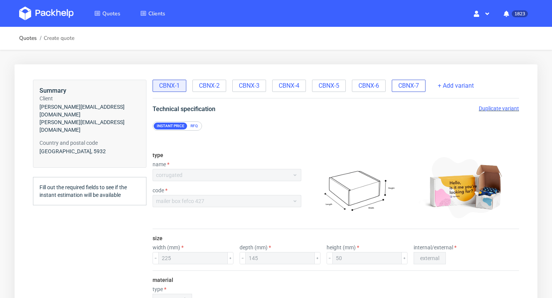
click at [418, 84] on span "CBNX-7" at bounding box center [409, 86] width 21 height 8
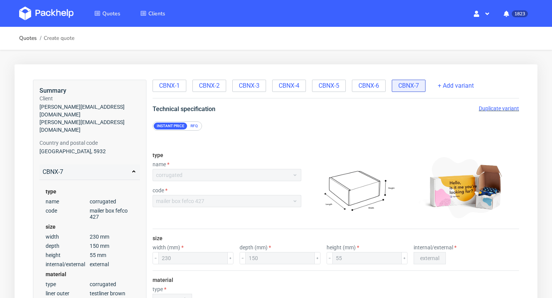
click at [495, 107] on span "Duplicate variant" at bounding box center [499, 109] width 40 height 6
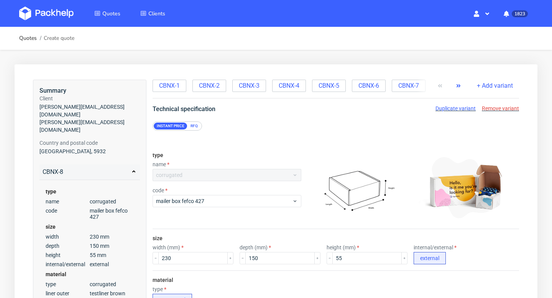
click at [194, 126] on div "RFQ" at bounding box center [194, 126] width 13 height 7
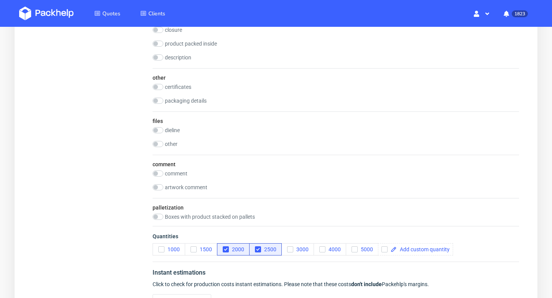
scroll to position [879, 0]
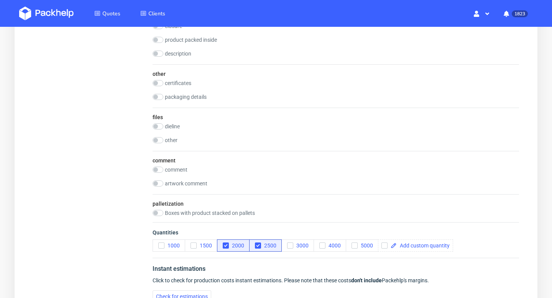
click at [181, 173] on div "comment" at bounding box center [336, 171] width 367 height 8
click at [179, 171] on label "comment" at bounding box center [176, 170] width 23 height 6
checkbox input "true"
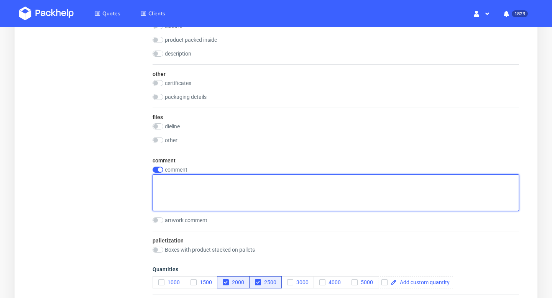
click at [186, 190] on textarea at bounding box center [336, 193] width 367 height 37
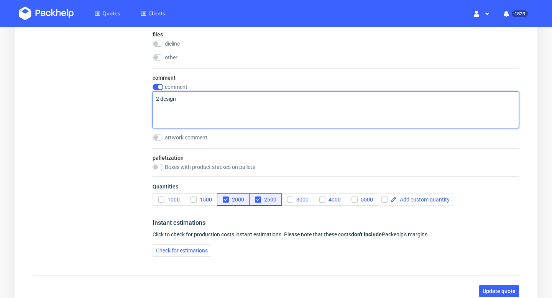
scroll to position [1023, 0]
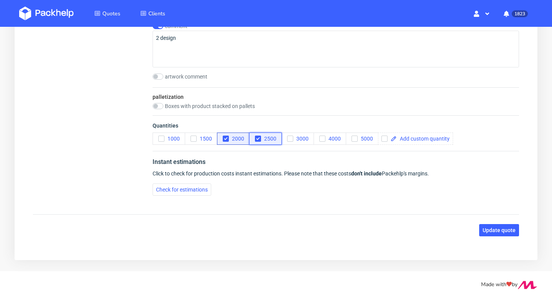
click at [257, 138] on icon "button" at bounding box center [258, 138] width 5 height 5
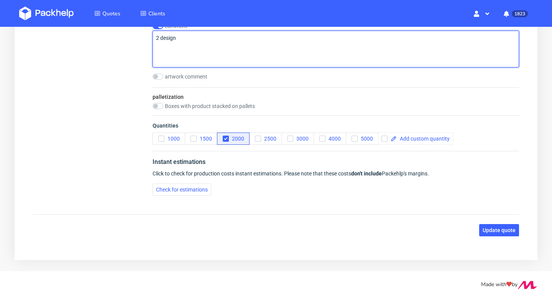
click at [274, 51] on textarea "2 design" at bounding box center [336, 49] width 367 height 37
type textarea "2 design (1000 szt + 1000szt)"
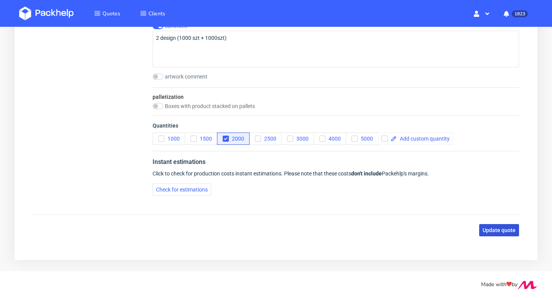
click at [501, 231] on span "Update quote" at bounding box center [499, 230] width 33 height 5
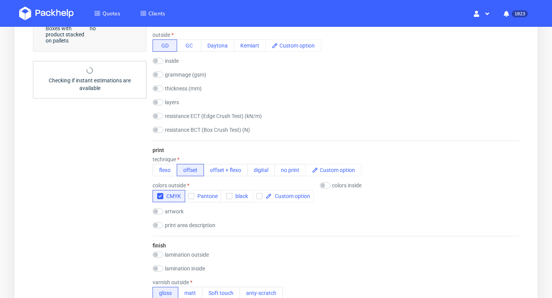
scroll to position [427, 0]
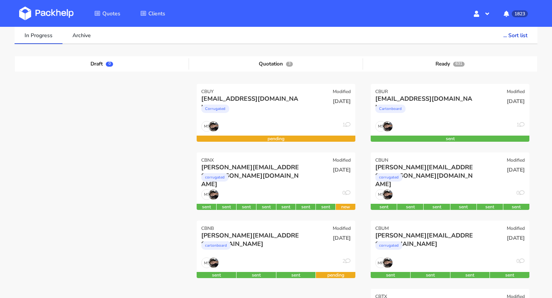
scroll to position [169, 0]
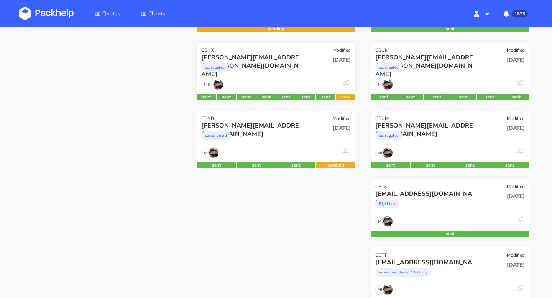
click at [293, 66] on div "corrugated" at bounding box center [252, 69] width 102 height 15
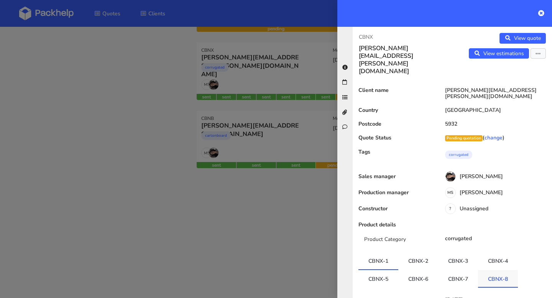
click at [493, 270] on link "CBNX-8" at bounding box center [498, 278] width 40 height 17
drag, startPoint x: 485, startPoint y: 256, endPoint x: 515, endPoint y: 257, distance: 30.7
click at [515, 270] on link "CBNX-8" at bounding box center [498, 278] width 40 height 17
copy link "CBNX-8"
click at [542, 14] on icon at bounding box center [542, 13] width 6 height 6
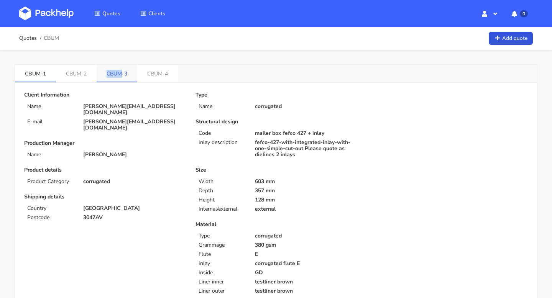
drag, startPoint x: 101, startPoint y: 76, endPoint x: 121, endPoint y: 76, distance: 20.3
click at [121, 76] on link "CBUM-3" at bounding box center [117, 73] width 41 height 17
copy link "CBUM"
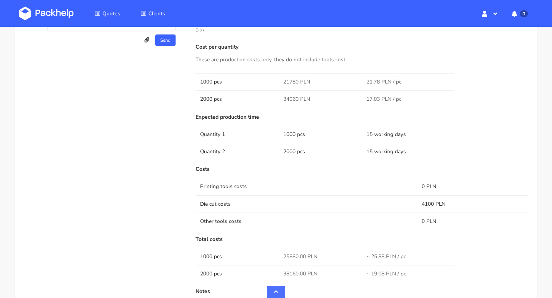
scroll to position [596, 0]
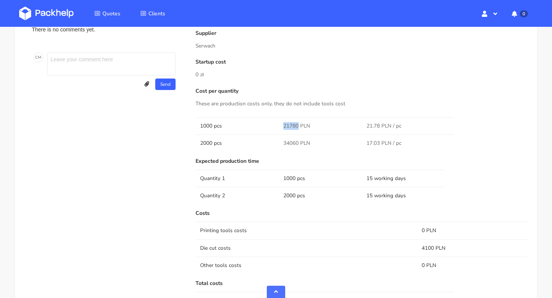
drag, startPoint x: 298, startPoint y: 124, endPoint x: 280, endPoint y: 124, distance: 18.4
click at [280, 124] on td "21780 PLN" at bounding box center [320, 125] width 83 height 17
copy span "21780"
drag, startPoint x: 436, startPoint y: 246, endPoint x: 422, endPoint y: 246, distance: 14.2
click at [422, 246] on td "4100 PLN" at bounding box center [472, 248] width 111 height 17
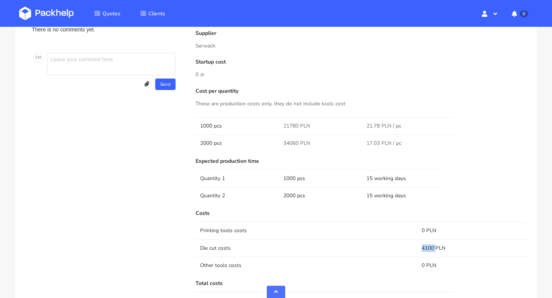
copy td "4100"
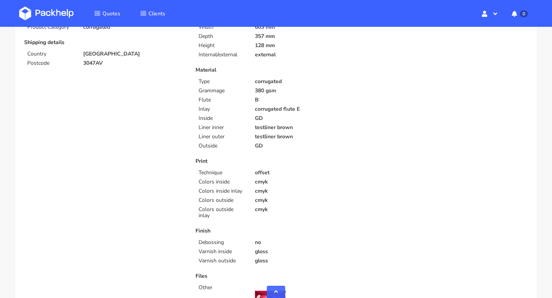
scroll to position [0, 0]
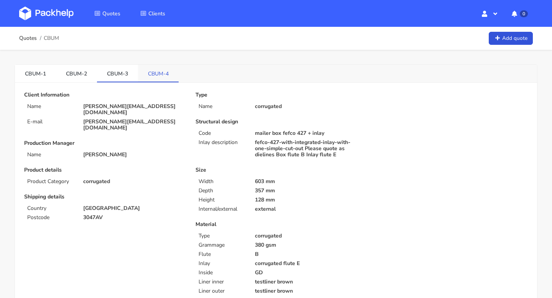
click at [158, 79] on link "CBUM-4" at bounding box center [158, 73] width 41 height 17
click at [64, 72] on link "CBUM-2" at bounding box center [76, 73] width 41 height 17
click at [122, 76] on link "CBUM-3" at bounding box center [117, 73] width 41 height 17
drag, startPoint x: 101, startPoint y: 74, endPoint x: 178, endPoint y: 77, distance: 77.6
click at [178, 77] on div "CBUM-1 CBUM-2 CBUM-3 CBUM-4" at bounding box center [276, 74] width 523 height 18
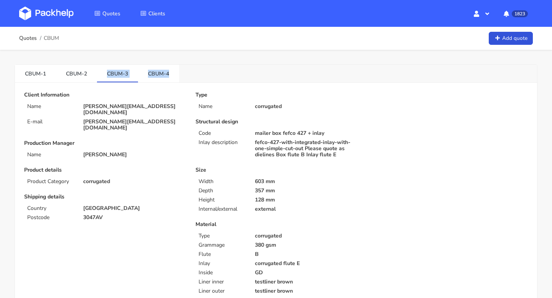
copy ul "CBUM-3 CBUM-4"
click at [134, 77] on link "CBUM-3" at bounding box center [117, 73] width 41 height 17
click at [124, 75] on link "CBUM-3" at bounding box center [117, 73] width 41 height 17
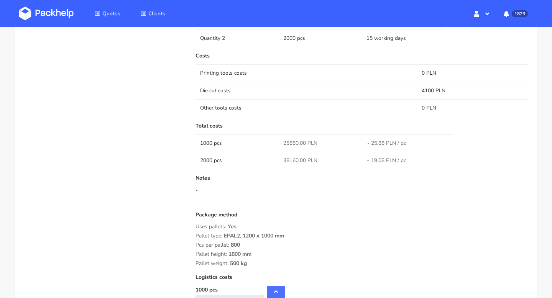
scroll to position [856, 0]
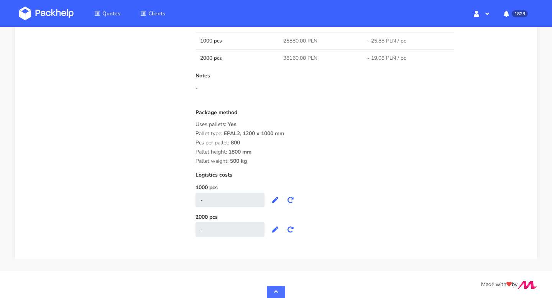
drag, startPoint x: 251, startPoint y: 161, endPoint x: 196, endPoint y: 126, distance: 65.6
click at [196, 126] on div "Package method Uses pallets: Yes Pallet type: EPAL2, 1200 x 1000 mm Pcs per pal…" at bounding box center [362, 137] width 333 height 55
drag, startPoint x: 250, startPoint y: 160, endPoint x: 190, endPoint y: 127, distance: 68.2
click at [253, 165] on div "Costs Printing tools costs 0 PLN Die cut costs 4100 PLN Other tools costs 0 PLN…" at bounding box center [362, 94] width 333 height 287
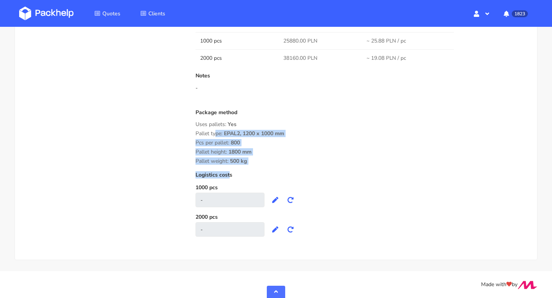
drag, startPoint x: 252, startPoint y: 165, endPoint x: 195, endPoint y: 131, distance: 67.4
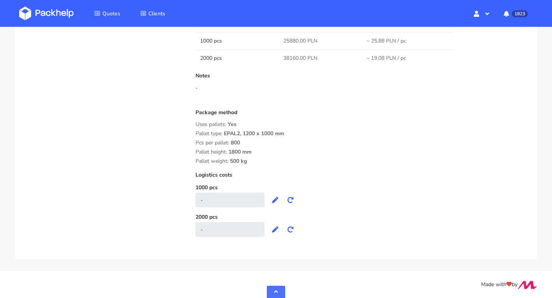
drag, startPoint x: 247, startPoint y: 162, endPoint x: 195, endPoint y: 124, distance: 63.5
copy div "Uses pallets: Yes Pallet type: EPAL2, 1200 x 1000 mm Pcs per pallet: 800 Pallet…"
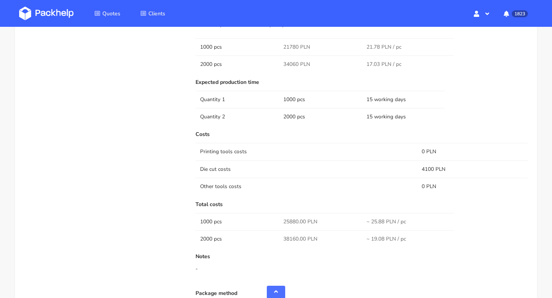
scroll to position [676, 0]
drag, startPoint x: 298, startPoint y: 63, endPoint x: 282, endPoint y: 63, distance: 15.7
click at [282, 63] on td "34060 PLN" at bounding box center [320, 63] width 83 height 17
copy span "34060"
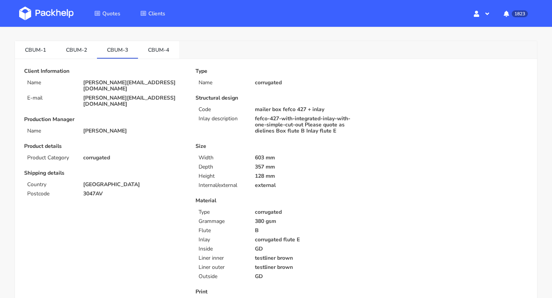
scroll to position [0, 0]
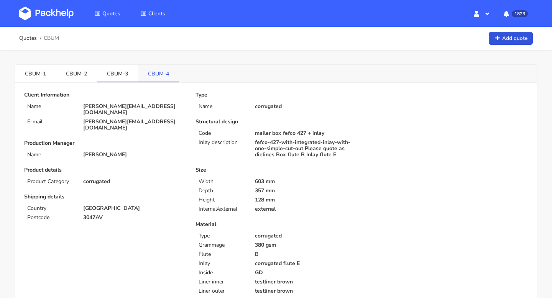
click at [158, 77] on link "CBUM-4" at bounding box center [158, 73] width 41 height 17
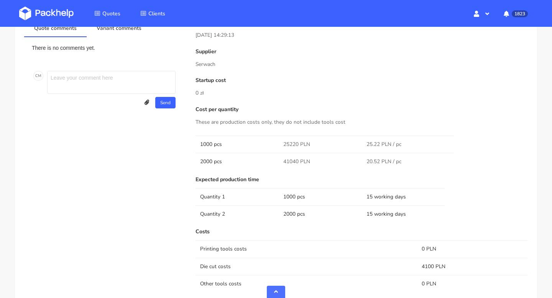
scroll to position [582, 0]
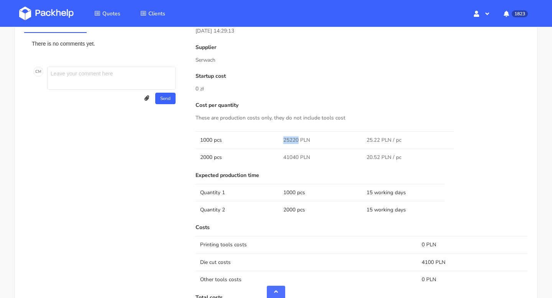
drag, startPoint x: 298, startPoint y: 141, endPoint x: 275, endPoint y: 141, distance: 22.6
click at [275, 141] on tr "1000 pcs 25220 PLN 25.22 PLN / pc" at bounding box center [362, 140] width 333 height 17
copy tr "25220"
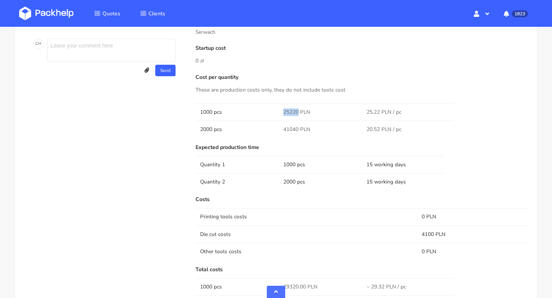
scroll to position [41, 0]
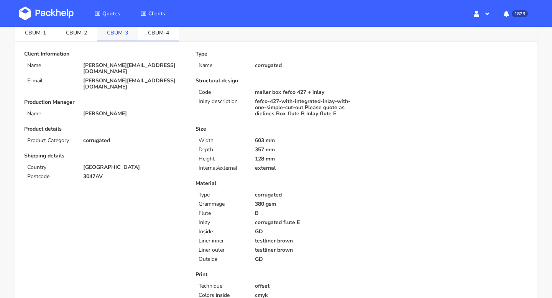
click at [124, 41] on link "CBUM-3" at bounding box center [117, 32] width 41 height 17
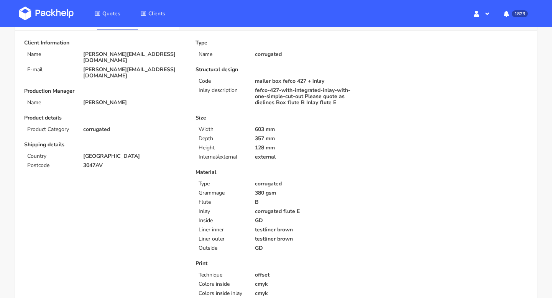
scroll to position [0, 0]
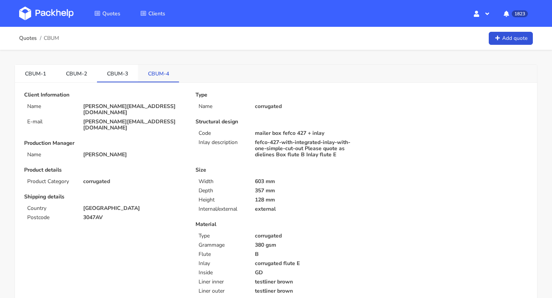
click at [153, 69] on link "CBUM-4" at bounding box center [158, 73] width 41 height 17
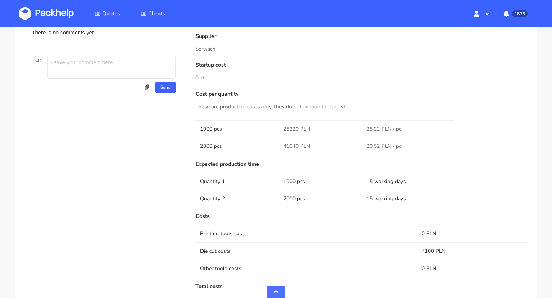
scroll to position [607, 0]
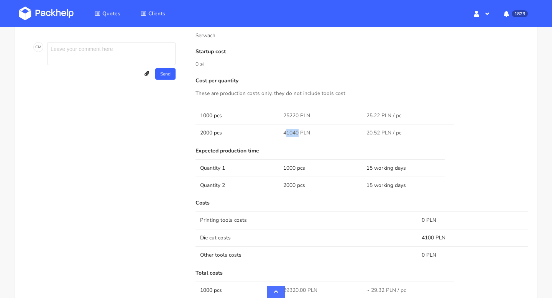
drag, startPoint x: 298, startPoint y: 133, endPoint x: 285, endPoint y: 133, distance: 13.0
click at [285, 133] on span "41040 PLN" at bounding box center [297, 133] width 27 height 8
drag, startPoint x: 283, startPoint y: 133, endPoint x: 300, endPoint y: 132, distance: 16.9
click at [300, 132] on td "41040 PLN" at bounding box center [320, 132] width 83 height 17
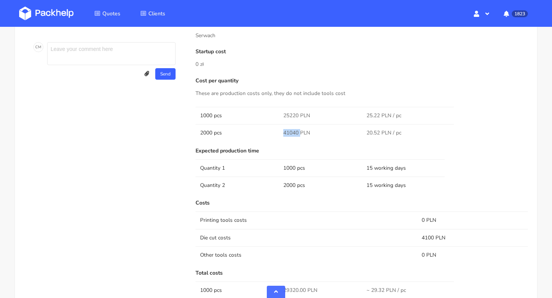
copy span "41040"
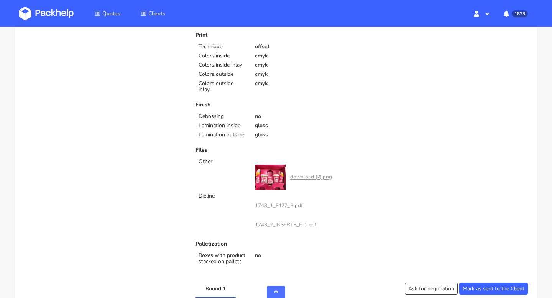
scroll to position [0, 0]
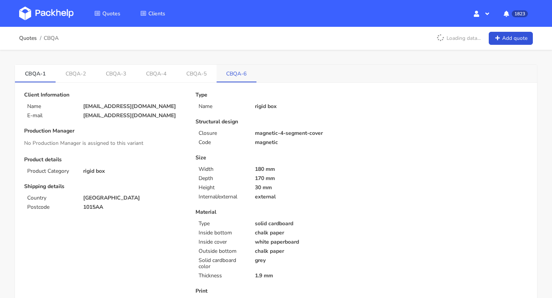
click at [239, 65] on link "CBQA-6" at bounding box center [237, 73] width 40 height 17
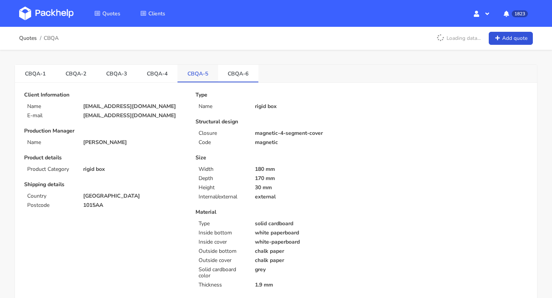
click at [204, 73] on link "CBQA-5" at bounding box center [198, 73] width 41 height 17
click at [237, 70] on link "CBQA-6" at bounding box center [238, 73] width 41 height 17
drag, startPoint x: 152, startPoint y: 118, endPoint x: 82, endPoint y: 115, distance: 70.3
click at [82, 115] on div "[EMAIL_ADDRESS][DOMAIN_NAME]" at bounding box center [134, 116] width 112 height 6
copy p "[EMAIL_ADDRESS][DOMAIN_NAME]"
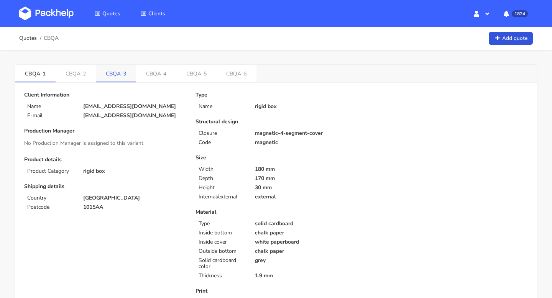
click at [115, 81] on link "CBQA-3" at bounding box center [116, 73] width 40 height 17
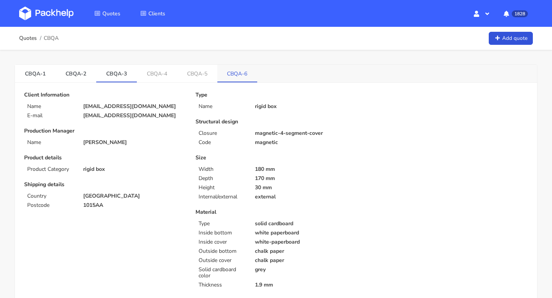
click at [240, 72] on link "CBQA-6" at bounding box center [238, 73] width 40 height 17
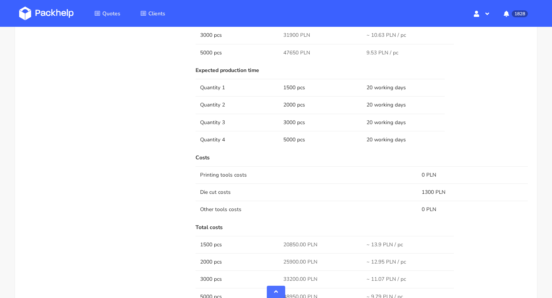
scroll to position [626, 0]
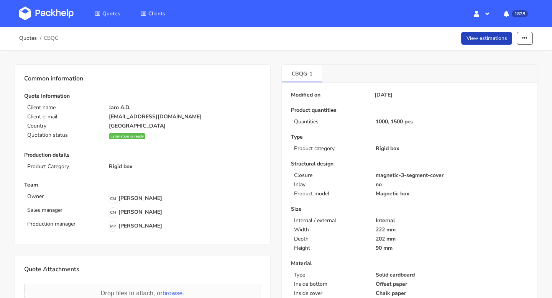
click at [493, 37] on link "View estimations" at bounding box center [487, 38] width 51 height 13
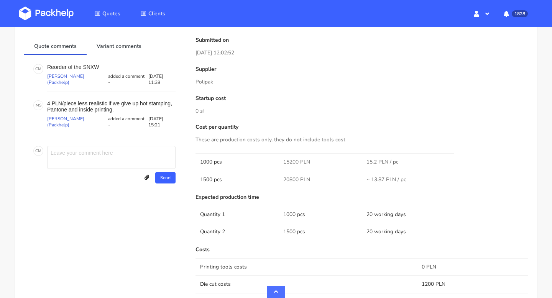
scroll to position [778, 0]
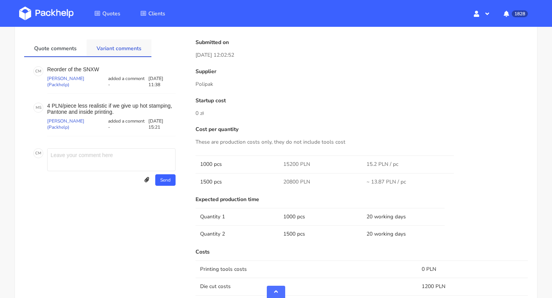
click at [117, 45] on link "Variant comments" at bounding box center [119, 48] width 65 height 17
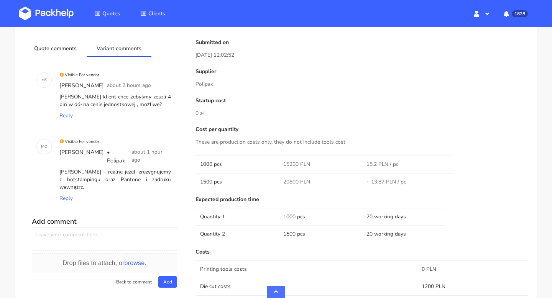
scroll to position [0, 0]
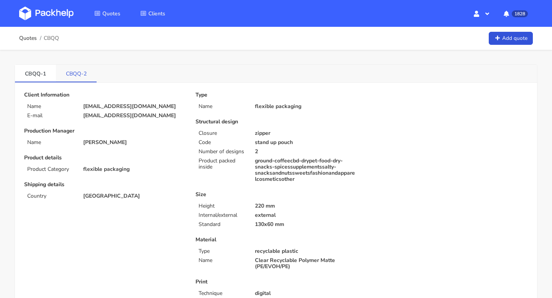
click at [79, 76] on link "CBQQ-2" at bounding box center [76, 73] width 41 height 17
copy link "CBQQ-2"
drag, startPoint x: 92, startPoint y: 76, endPoint x: 66, endPoint y: 76, distance: 26.1
click at [66, 76] on link "CBQQ-2" at bounding box center [76, 73] width 41 height 17
click at [73, 73] on link "CBQQ-2" at bounding box center [76, 73] width 41 height 17
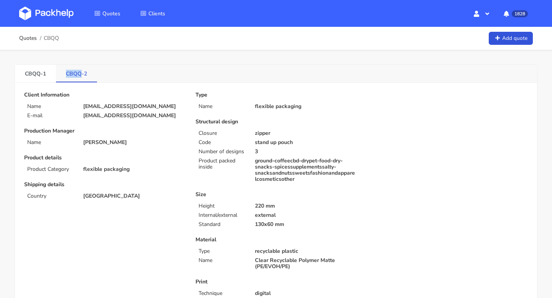
drag, startPoint x: 64, startPoint y: 73, endPoint x: 81, endPoint y: 75, distance: 16.2
click at [81, 75] on link "CBQQ-2" at bounding box center [76, 73] width 41 height 17
copy link "CBQQ"
